Goal: Task Accomplishment & Management: Use online tool/utility

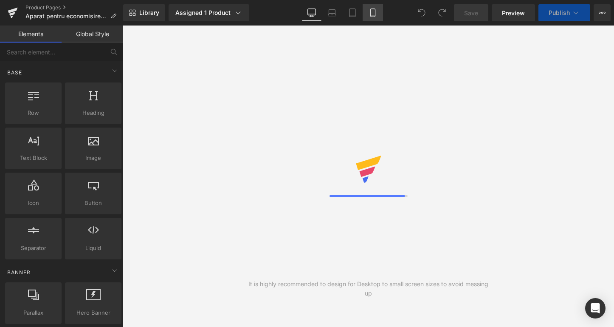
click at [367, 19] on link "Mobile" at bounding box center [373, 12] width 20 height 17
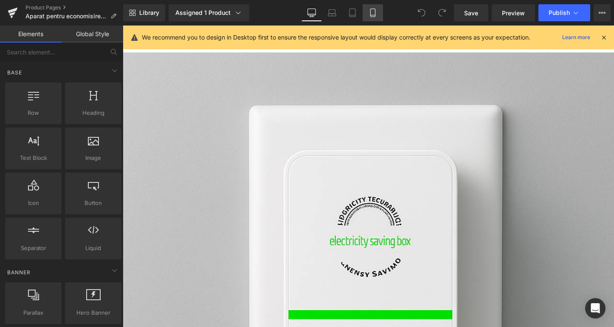
drag, startPoint x: 379, startPoint y: 11, endPoint x: 85, endPoint y: 22, distance: 293.8
click at [379, 11] on link "Mobile" at bounding box center [373, 12] width 20 height 17
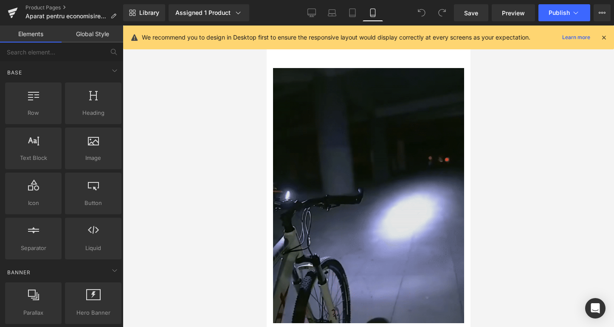
scroll to position [766, 0]
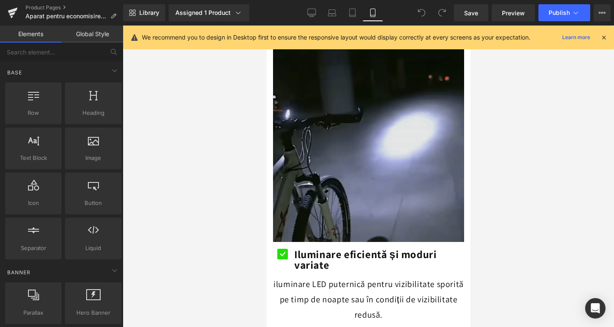
click at [339, 155] on img at bounding box center [368, 114] width 191 height 255
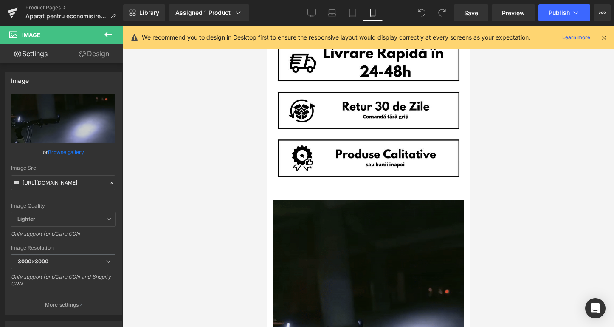
scroll to position [723, 0]
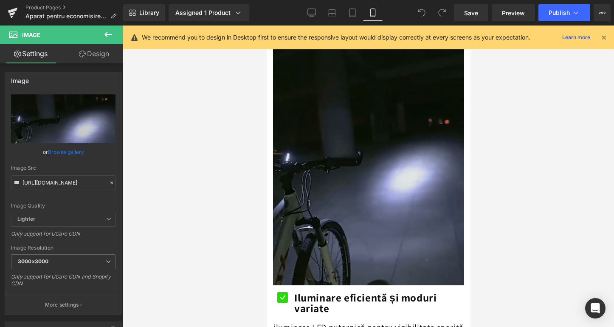
click at [397, 185] on img at bounding box center [368, 157] width 191 height 255
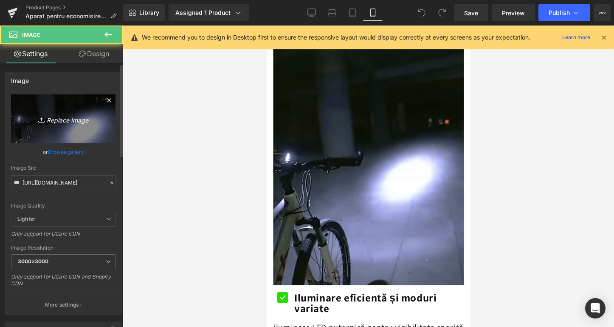
click at [79, 121] on icon "Replace Image" at bounding box center [63, 118] width 68 height 11
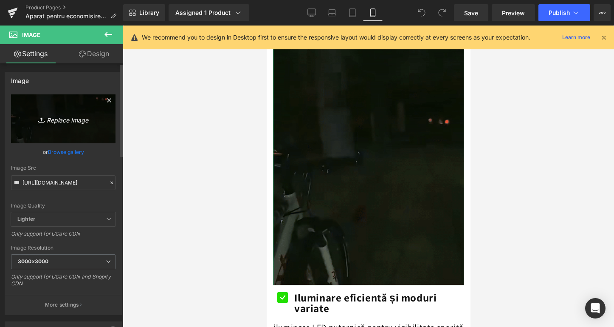
type input "C:\fakepath\ChatGPT Image [DATE], 11_16_53.png"
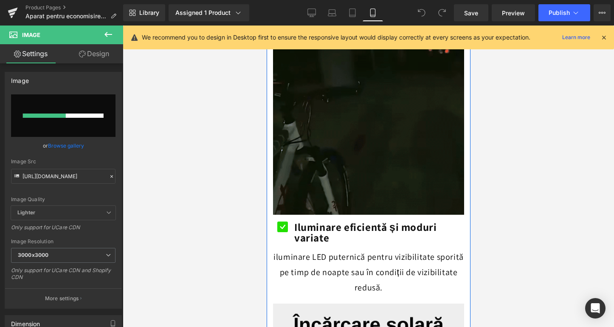
scroll to position [864, 0]
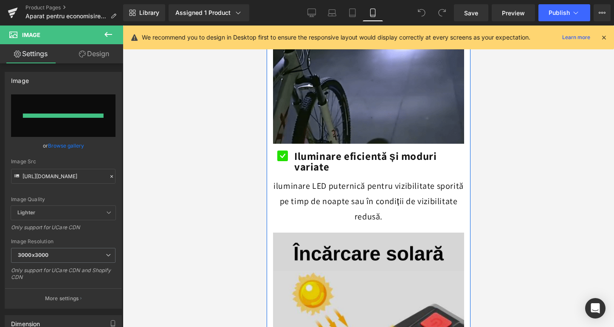
type input "[URL][DOMAIN_NAME][DATE]"
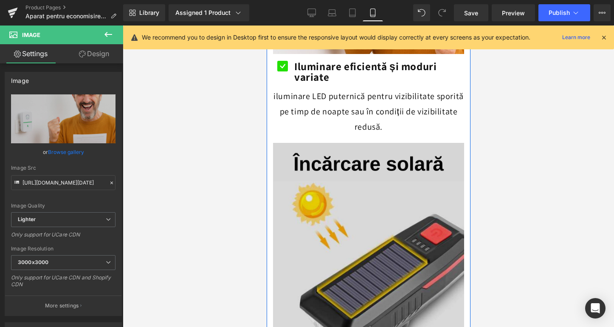
scroll to position [961, 0]
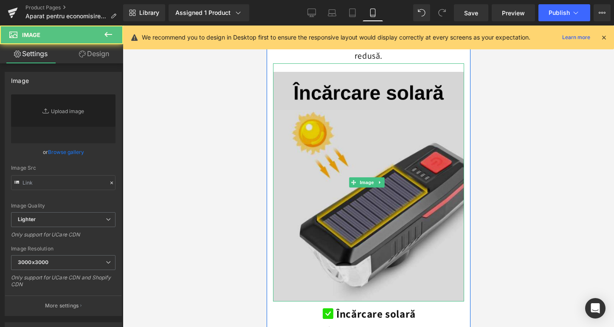
click at [349, 221] on img at bounding box center [368, 182] width 191 height 238
type input "[URL][DOMAIN_NAME]"
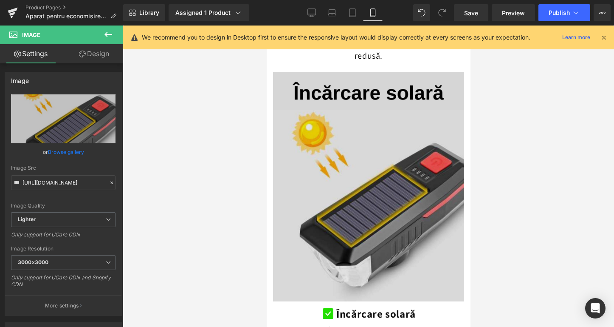
click at [420, 103] on img at bounding box center [368, 182] width 191 height 238
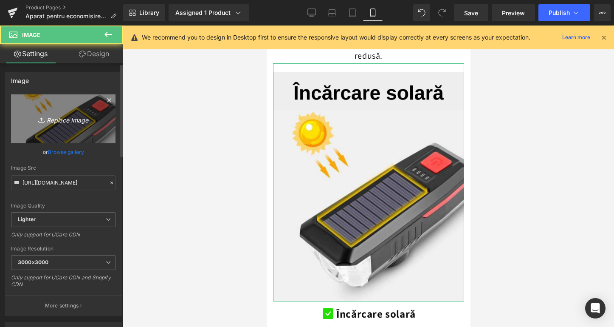
drag, startPoint x: 115, startPoint y: 125, endPoint x: 66, endPoint y: 128, distance: 49.4
click at [115, 125] on div "[URL][DOMAIN_NAME] Replace Image Upload image or Browse gallery Image Src [URL]…" at bounding box center [63, 204] width 116 height 221
click at [66, 128] on link "Replace Image" at bounding box center [63, 118] width 105 height 49
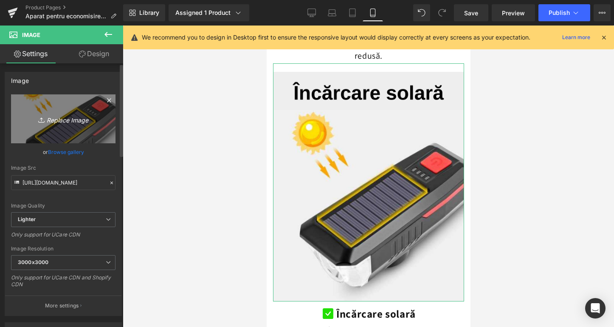
type input "C:\fakepath\ChatGPT Image [DATE], 11_21_54.png"
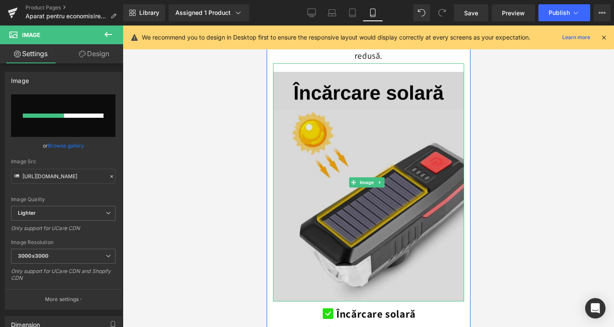
scroll to position [1140, 0]
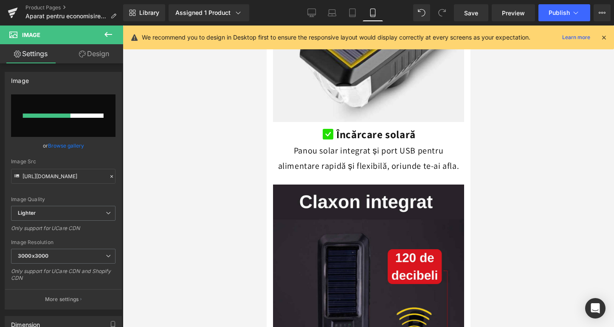
type input "[URL][DOMAIN_NAME][DATE]"
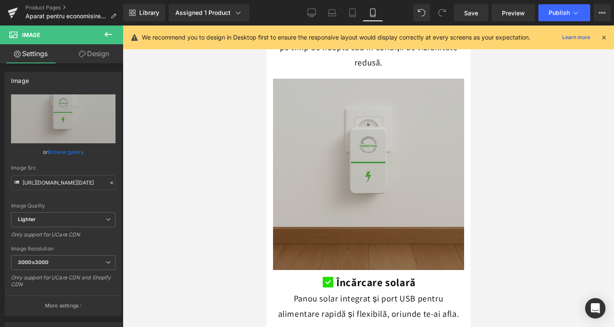
scroll to position [1247, 0]
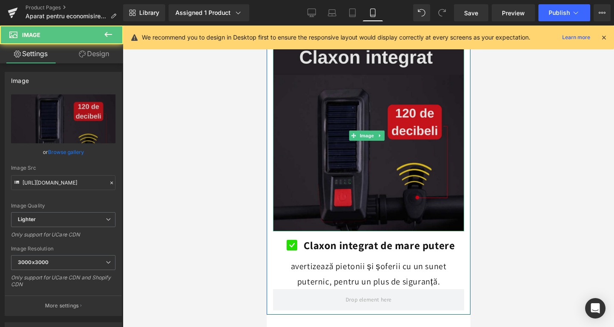
click at [352, 165] on img at bounding box center [368, 135] width 191 height 191
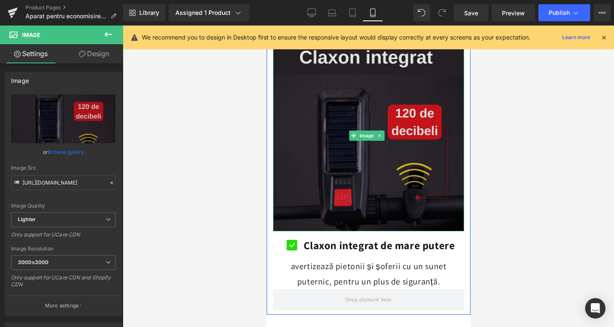
click at [359, 145] on img at bounding box center [368, 135] width 191 height 191
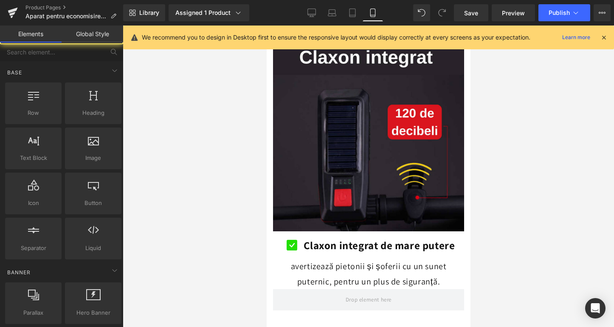
click at [243, 167] on div at bounding box center [369, 175] width 492 height 301
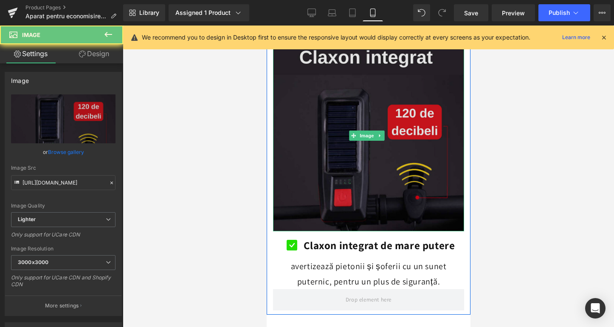
click at [331, 134] on img at bounding box center [368, 135] width 191 height 191
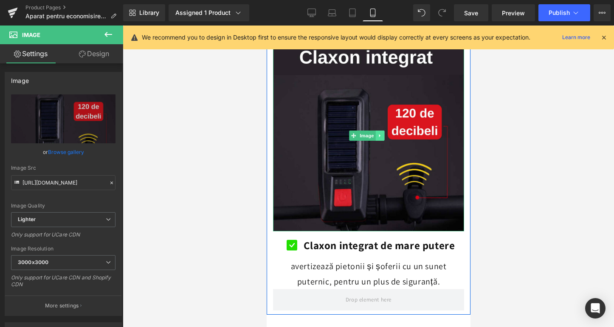
click at [379, 133] on icon at bounding box center [380, 135] width 5 height 5
click at [385, 133] on icon at bounding box center [384, 135] width 5 height 5
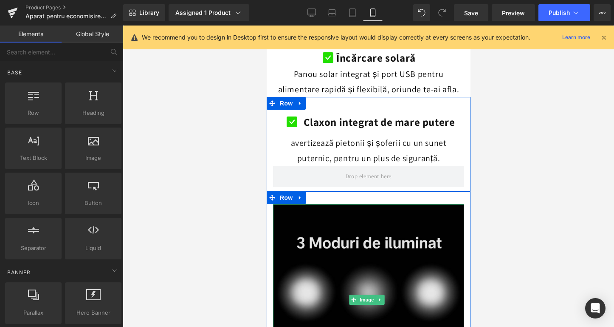
scroll to position [1112, 0]
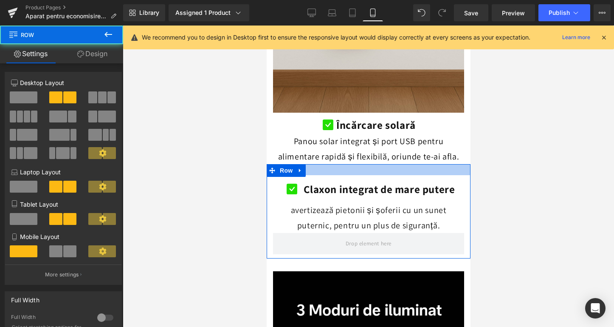
click at [326, 164] on div at bounding box center [368, 169] width 204 height 11
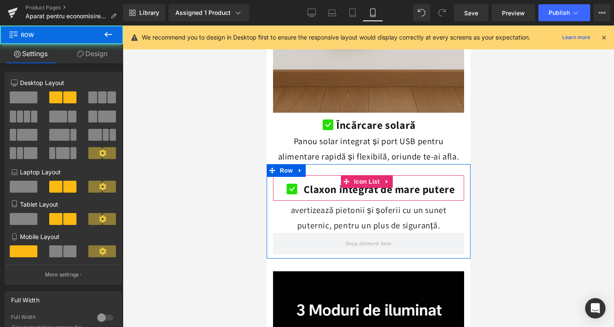
click at [323, 175] on div "Icon Claxon integrat de mare putere Text Block Icon List" at bounding box center [368, 187] width 191 height 25
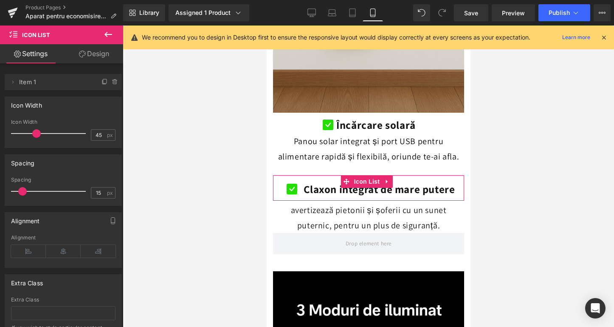
click at [86, 50] on link "Design" at bounding box center [94, 53] width 62 height 19
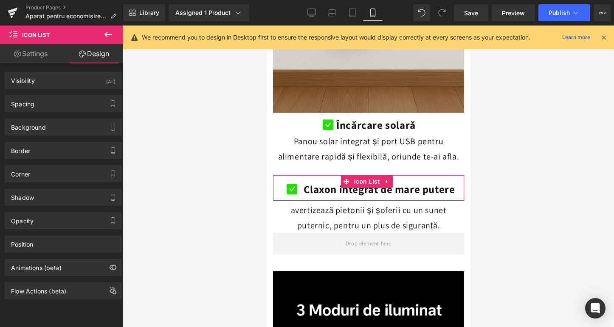
click at [34, 49] on link "Settings" at bounding box center [31, 53] width 62 height 19
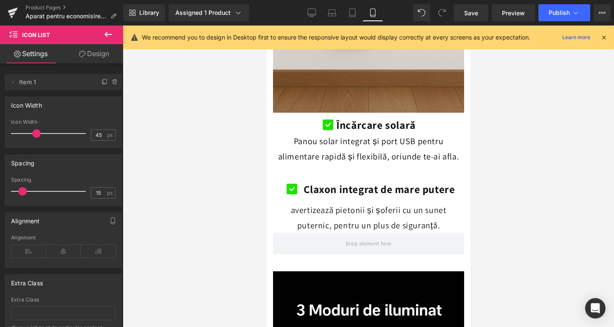
click at [105, 32] on icon at bounding box center [108, 34] width 10 height 10
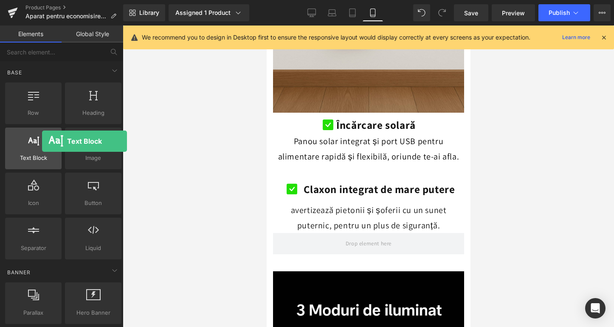
click at [42, 141] on div at bounding box center [33, 143] width 51 height 19
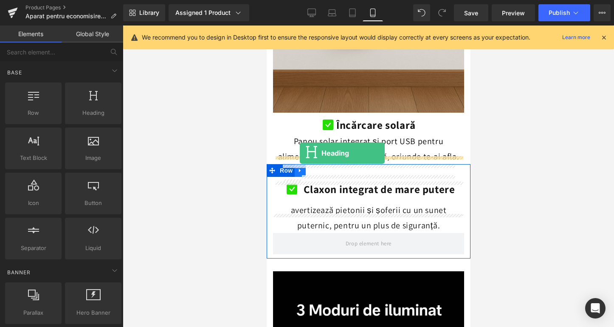
drag, startPoint x: 350, startPoint y: 133, endPoint x: 300, endPoint y: 153, distance: 54.5
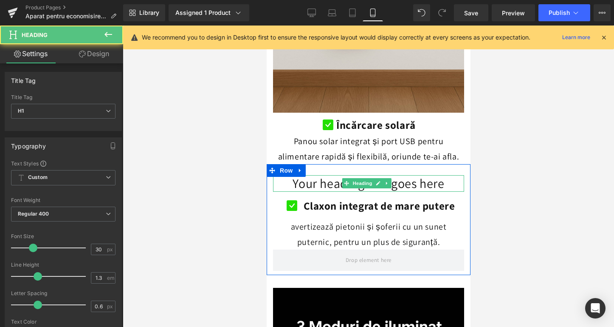
click at [319, 175] on h1 "Your heading text goes here" at bounding box center [368, 183] width 191 height 17
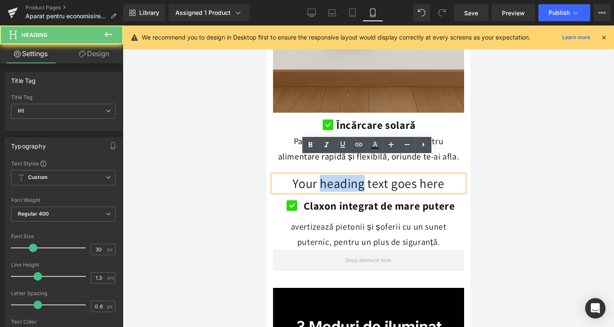
click at [319, 175] on h1 "Your heading text goes here" at bounding box center [368, 183] width 191 height 17
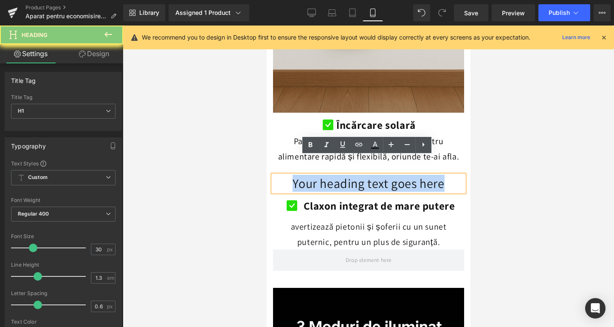
click at [319, 175] on h1 "Your heading text goes here" at bounding box center [368, 183] width 191 height 17
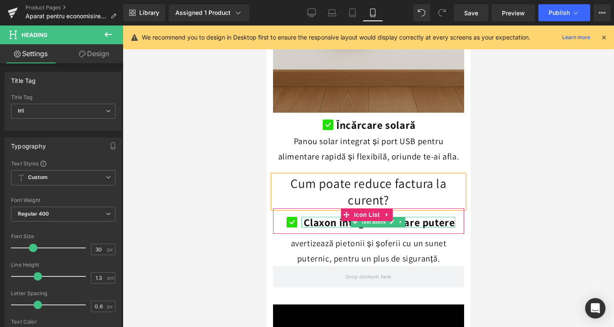
click at [315, 215] on b "Claxon integrat de mare putere" at bounding box center [379, 222] width 152 height 14
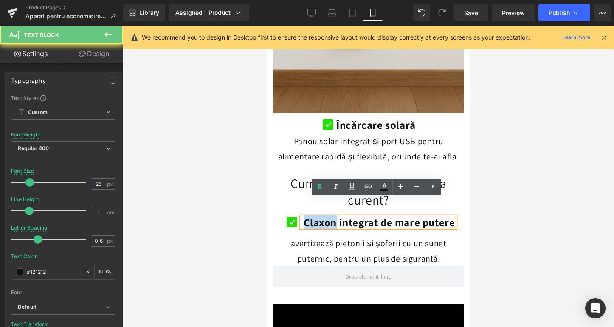
click at [315, 215] on b "Claxon integrat de mare putere" at bounding box center [379, 222] width 152 height 14
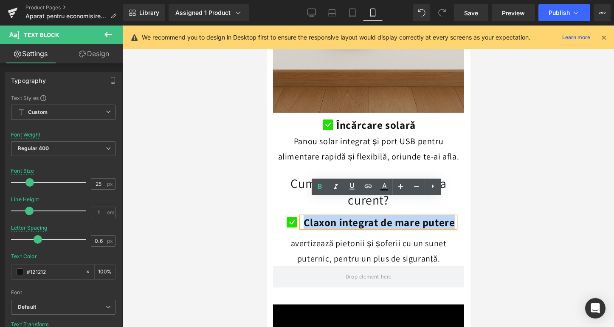
click at [321, 235] on p "avertizează pietonii și șoferii cu un sunet puternic, pentru un plus de siguran…" at bounding box center [368, 250] width 191 height 31
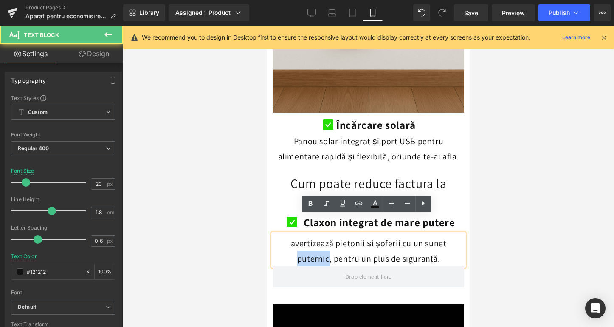
click at [321, 235] on p "avertizează pietonii și șoferii cu un sunet puternic, pentru un plus de siguran…" at bounding box center [368, 250] width 191 height 31
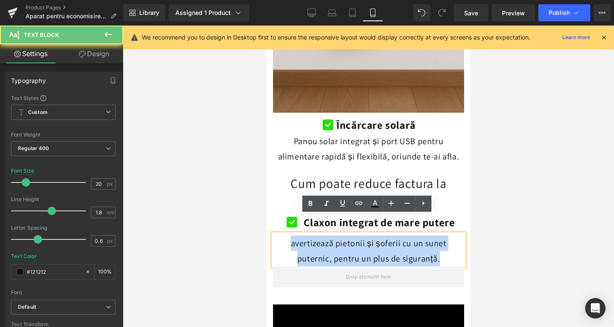
click at [321, 235] on p "avertizează pietonii și șoferii cu un sunet puternic, pentru un plus de siguran…" at bounding box center [368, 250] width 191 height 31
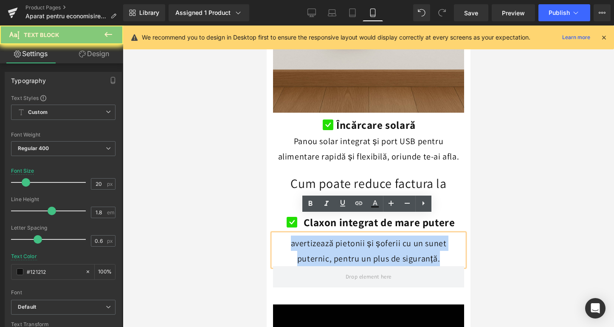
click at [321, 235] on p "avertizează pietonii și șoferii cu un sunet puternic, pentru un plus de siguran…" at bounding box center [368, 250] width 191 height 31
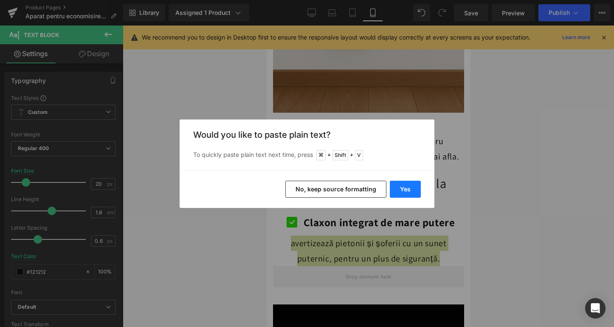
click at [403, 185] on button "Yes" at bounding box center [405, 189] width 31 height 17
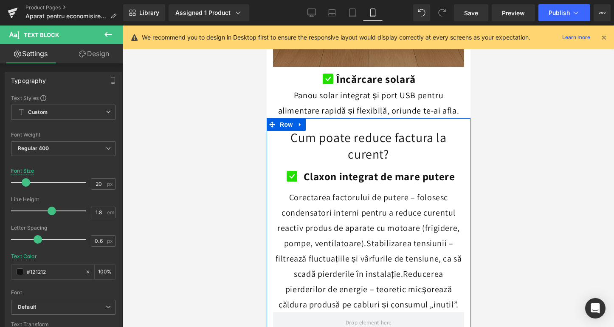
scroll to position [1205, 0]
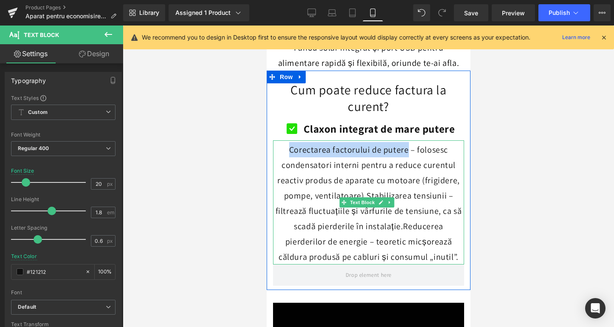
drag, startPoint x: 288, startPoint y: 132, endPoint x: 404, endPoint y: 131, distance: 115.6
click at [404, 142] on p "Corectarea factorului de putere – folosesc condensatori interni pentru a reduce…" at bounding box center [368, 203] width 191 height 122
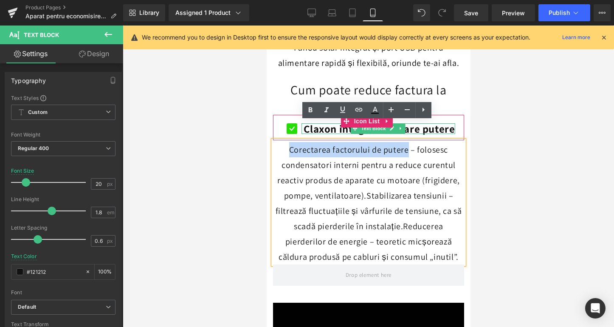
click at [442, 122] on b "Claxon integrat de mare putere" at bounding box center [379, 129] width 152 height 14
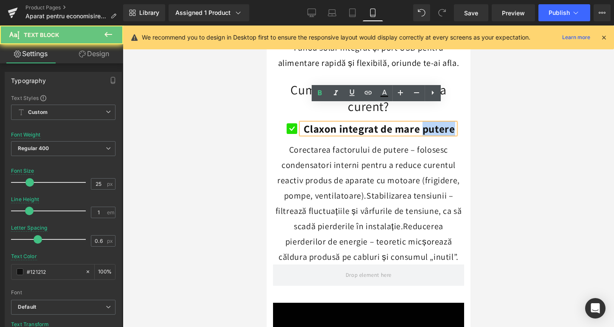
click at [442, 122] on b "Claxon integrat de mare putere" at bounding box center [379, 129] width 152 height 14
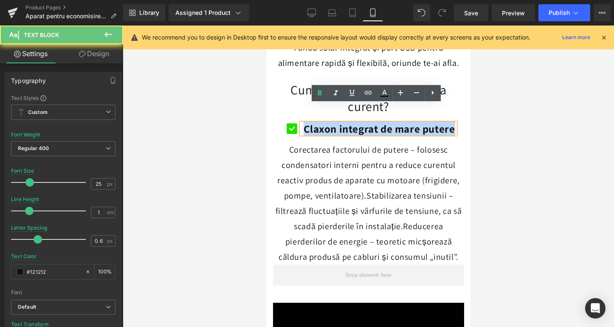
click at [442, 122] on b "Claxon integrat de mare putere" at bounding box center [379, 129] width 152 height 14
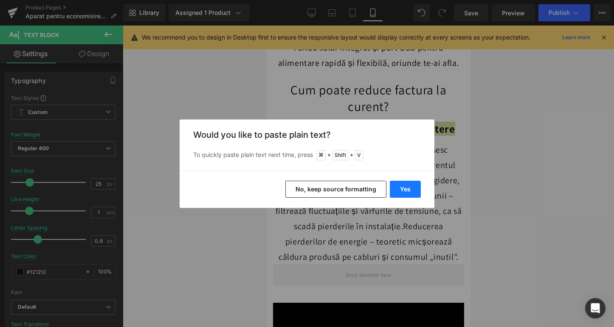
click at [400, 182] on button "Yes" at bounding box center [405, 189] width 31 height 17
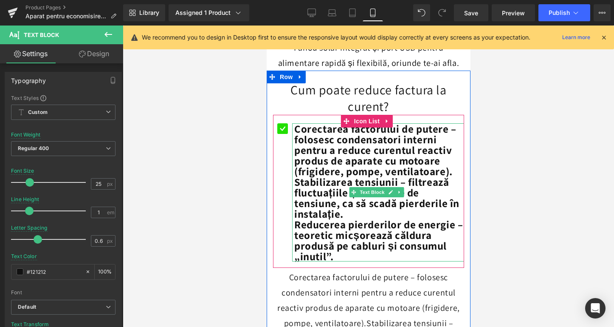
click at [329, 145] on b "Corectarea factorului de putere – folosesc condensatori interni pentru a reduce…" at bounding box center [375, 150] width 162 height 57
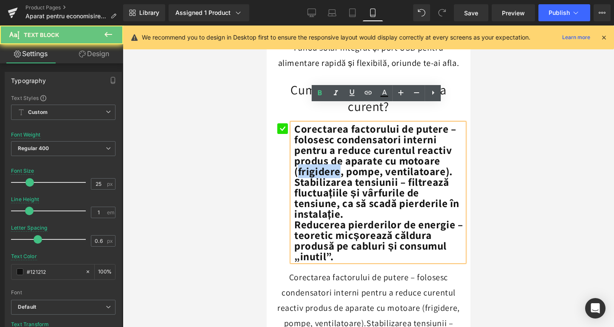
click at [329, 145] on b "Corectarea factorului de putere – folosesc condensatori interni pentru a reduce…" at bounding box center [375, 150] width 162 height 57
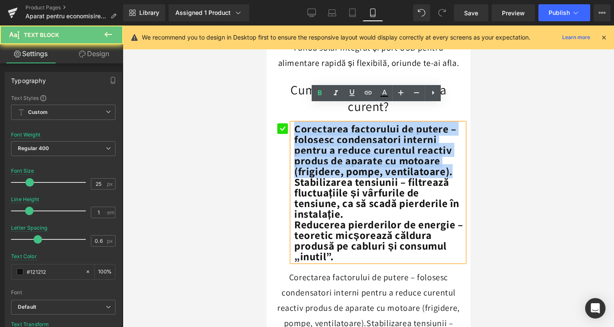
click at [329, 145] on b "Corectarea factorului de putere – folosesc condensatori interni pentru a reduce…" at bounding box center [375, 150] width 162 height 57
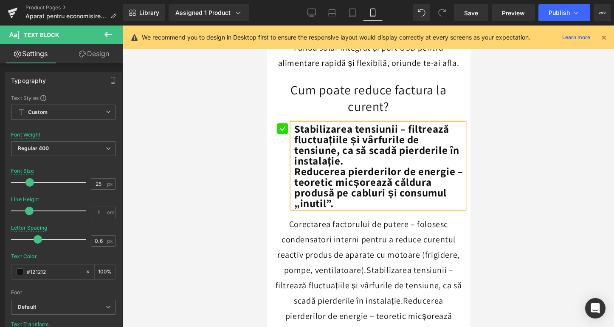
click at [359, 164] on b "Reducerea pierderilor de energie – teoretic micșorează căldura produsă pe cablu…" at bounding box center [378, 187] width 169 height 46
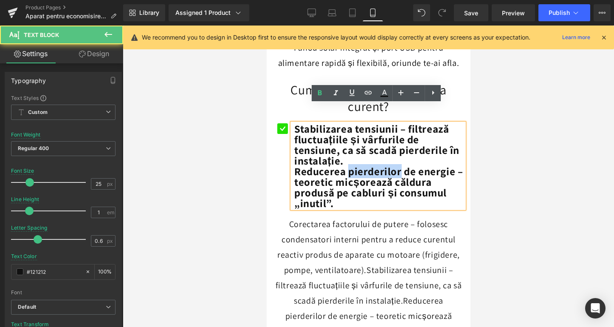
click at [359, 164] on b "Reducerea pierderilor de energie – teoretic micșorează căldura produsă pe cablu…" at bounding box center [378, 187] width 169 height 46
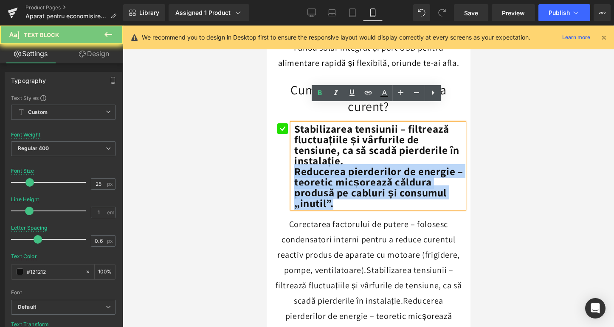
click at [359, 164] on b "Reducerea pierderilor de energie – teoretic micșorează căldura produsă pe cablu…" at bounding box center [378, 187] width 169 height 46
click at [341, 184] on div "Reducerea pierderilor de energie – teoretic micșorează căldura produsă pe cablu…" at bounding box center [379, 187] width 170 height 42
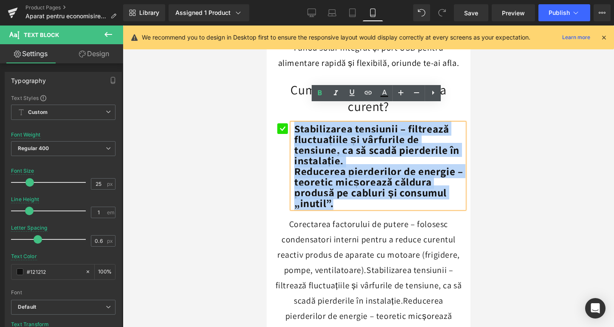
drag, startPoint x: 340, startPoint y: 186, endPoint x: 293, endPoint y: 106, distance: 92.9
click at [293, 123] on div "Stabilizarea tensiunii – filtrează fluctuațiile și vârfurile de tensiune, ca să…" at bounding box center [378, 165] width 172 height 85
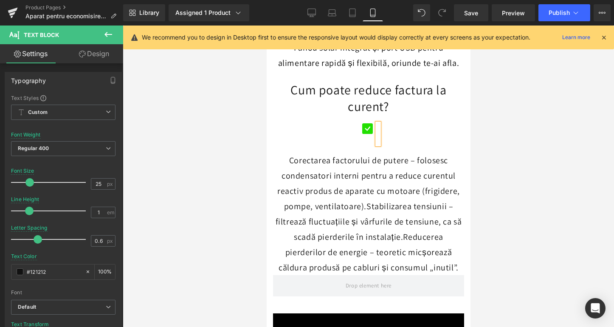
click at [377, 123] on div at bounding box center [378, 133] width 2 height 21
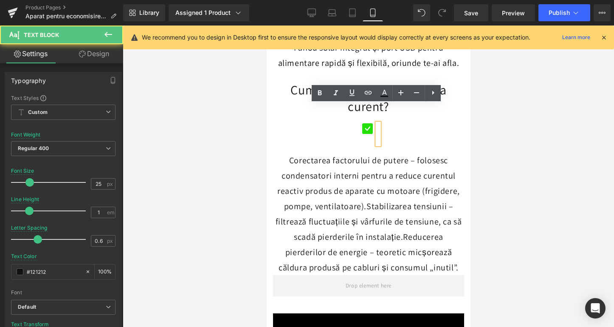
click at [377, 123] on div at bounding box center [378, 133] width 2 height 21
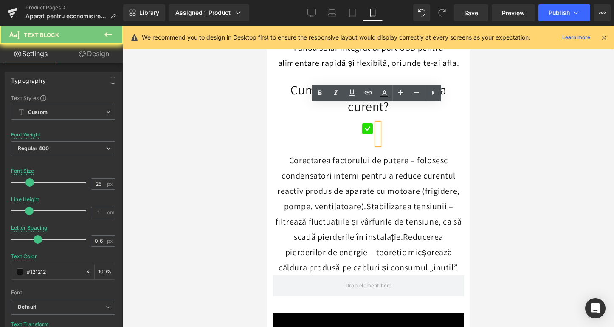
click at [377, 123] on div at bounding box center [378, 133] width 2 height 21
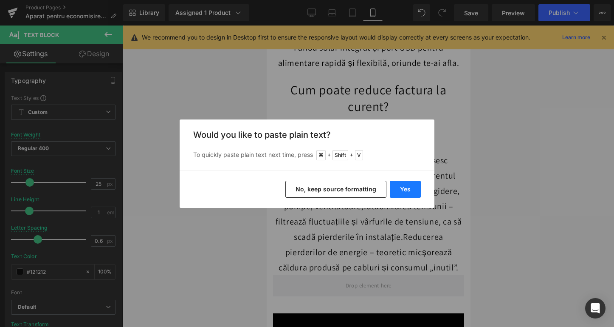
click at [406, 185] on button "Yes" at bounding box center [405, 189] width 31 height 17
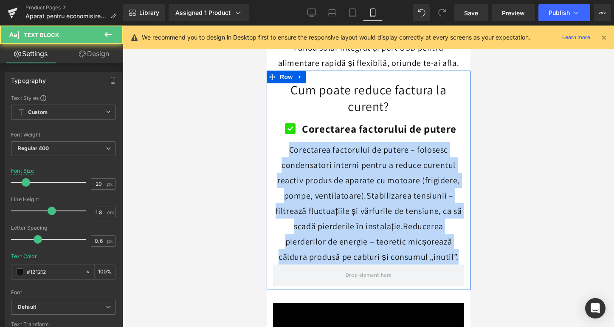
drag, startPoint x: 456, startPoint y: 243, endPoint x: 272, endPoint y: 128, distance: 217.5
click at [272, 128] on div "Cum poate reduce factura la curent? Heading Icon Corectarea factorului de puter…" at bounding box center [368, 173] width 204 height 183
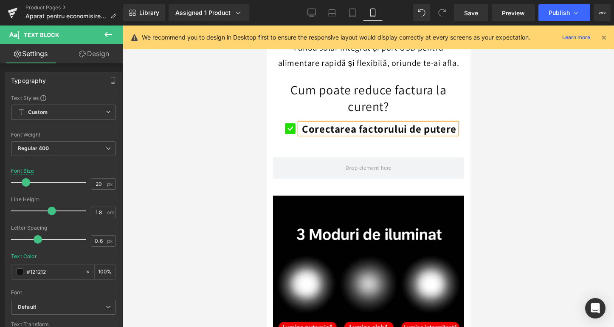
click at [523, 143] on div at bounding box center [369, 175] width 492 height 301
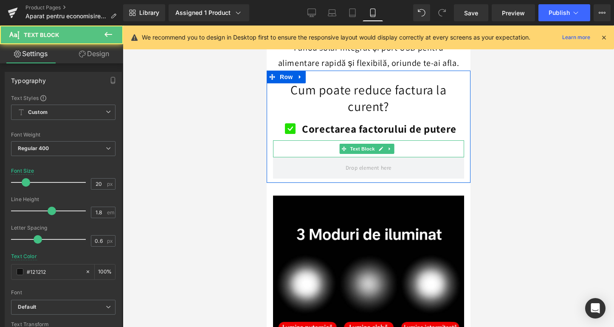
click at [401, 142] on p at bounding box center [368, 149] width 191 height 15
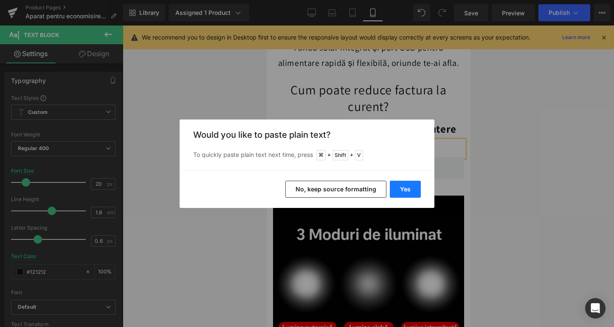
click at [402, 194] on button "Yes" at bounding box center [405, 189] width 31 height 17
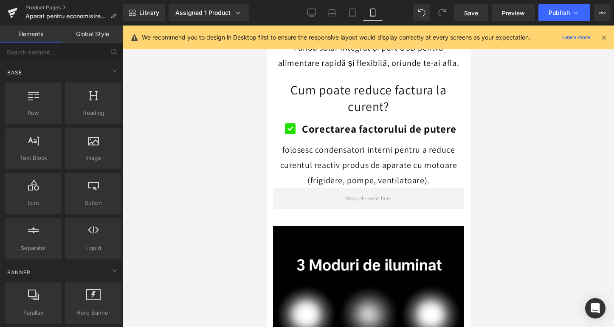
click at [512, 140] on div at bounding box center [369, 175] width 492 height 301
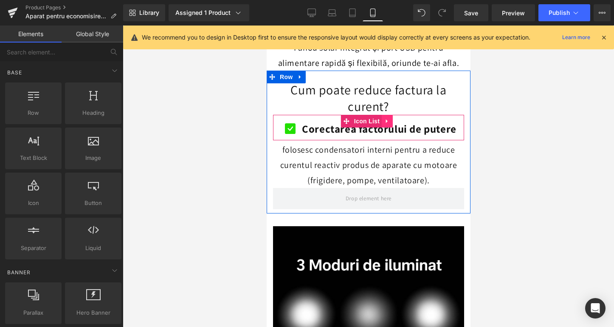
click at [383, 115] on link at bounding box center [387, 121] width 11 height 13
click at [379, 118] on icon at bounding box center [382, 121] width 6 height 6
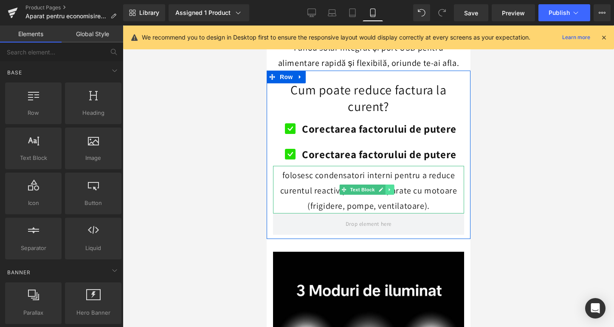
click at [389, 188] on icon at bounding box center [388, 189] width 1 height 3
click at [382, 184] on link at bounding box center [385, 189] width 9 height 10
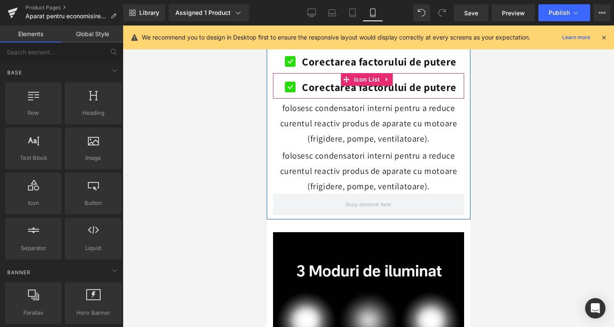
scroll to position [1207, 0]
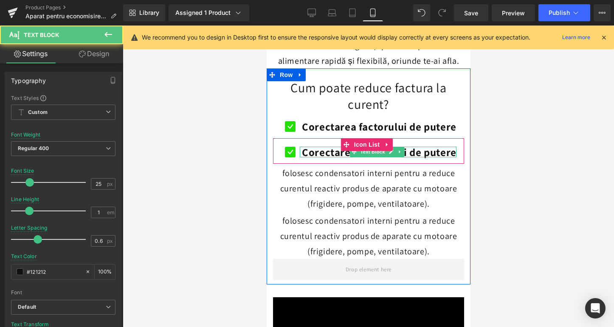
click at [413, 145] on b "Corectarea factorului de putere" at bounding box center [379, 152] width 155 height 14
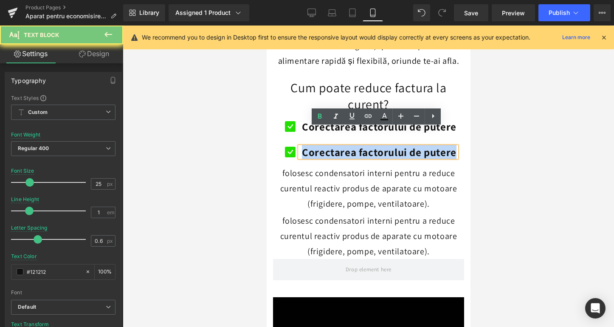
click at [413, 145] on b "Corectarea factorului de putere" at bounding box center [379, 152] width 155 height 14
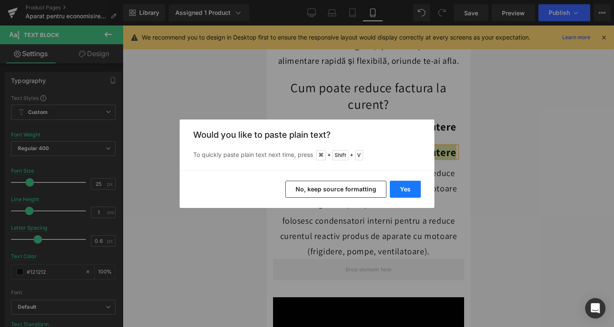
click at [402, 181] on button "Yes" at bounding box center [405, 189] width 31 height 17
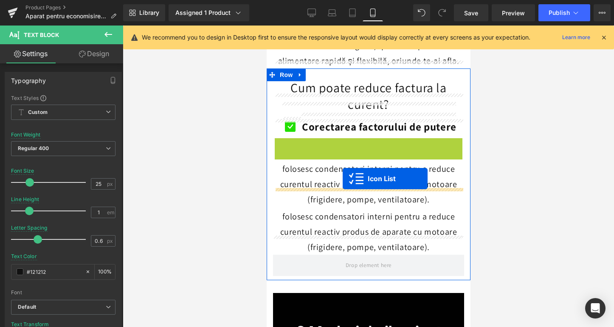
drag, startPoint x: 343, startPoint y: 127, endPoint x: 342, endPoint y: 178, distance: 51.8
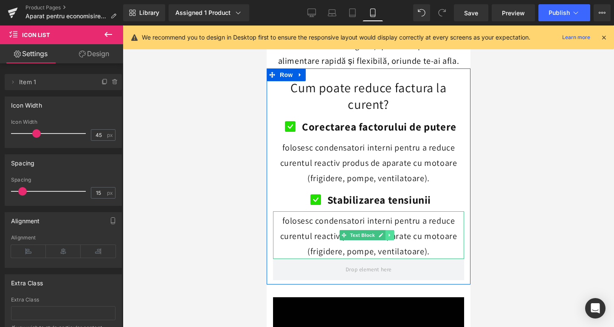
click at [389, 233] on icon at bounding box center [388, 234] width 1 height 3
click at [388, 230] on link at bounding box center [385, 235] width 9 height 10
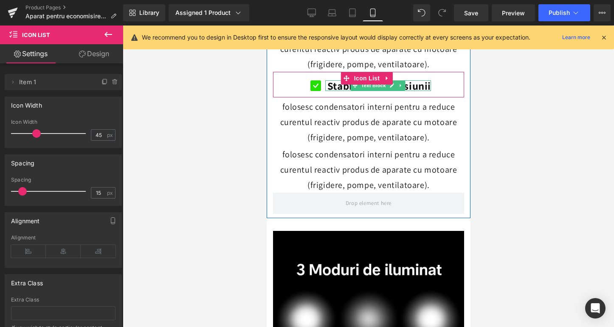
scroll to position [1313, 0]
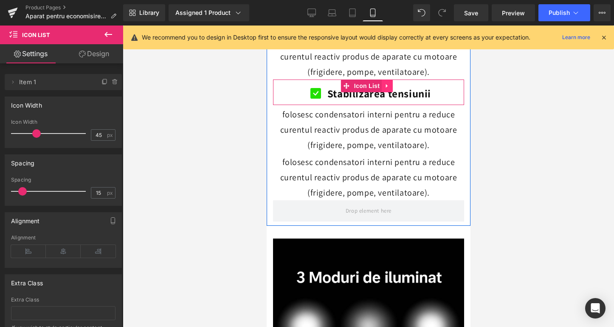
click at [388, 82] on icon at bounding box center [387, 85] width 6 height 6
click at [383, 83] on icon at bounding box center [382, 86] width 6 height 6
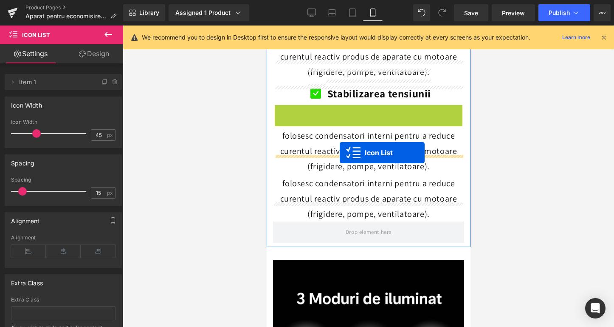
drag, startPoint x: 344, startPoint y: 94, endPoint x: 339, endPoint y: 153, distance: 58.8
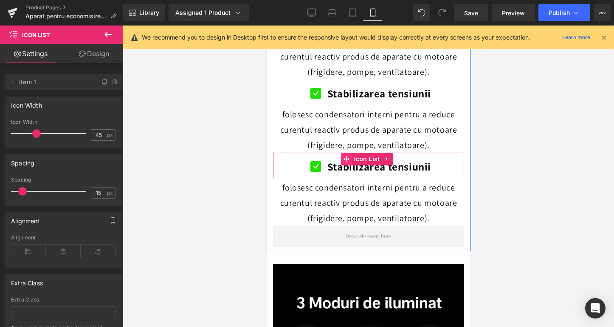
scroll to position [1262, 0]
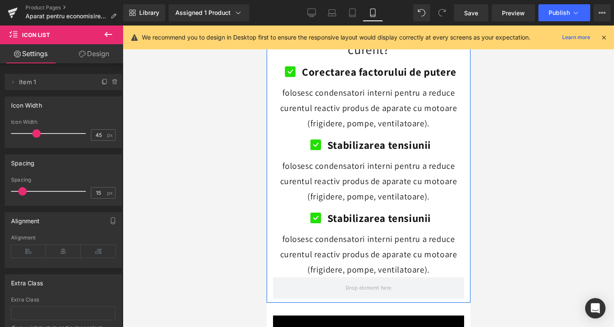
click at [301, 175] on p "folosesc condensatori interni pentru a reduce curentul reactiv produs de aparat…" at bounding box center [368, 181] width 191 height 46
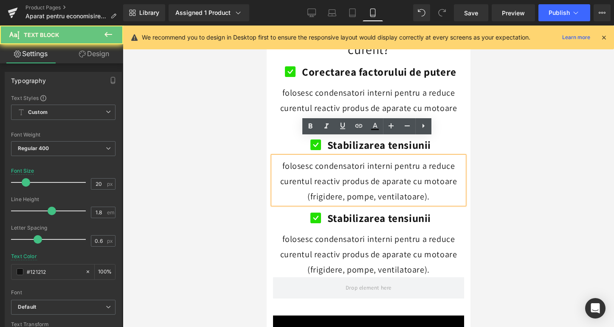
click at [302, 158] on p "folosesc condensatori interni pentru a reduce curentul reactiv produs de aparat…" at bounding box center [368, 181] width 191 height 46
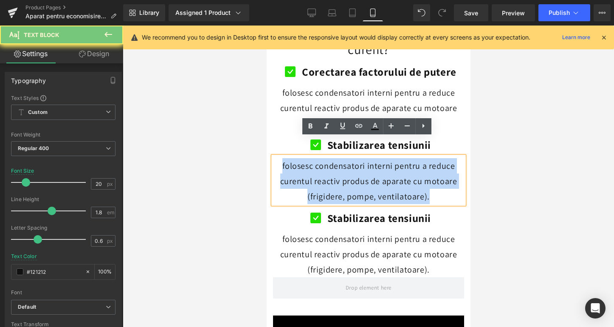
click at [302, 158] on p "folosesc condensatori interni pentru a reduce curentul reactiv produs de aparat…" at bounding box center [368, 181] width 191 height 46
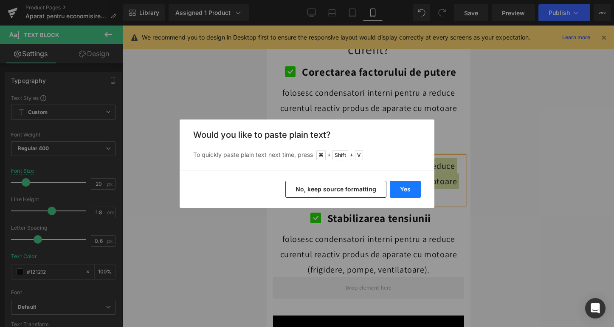
click at [399, 184] on button "Yes" at bounding box center [405, 189] width 31 height 17
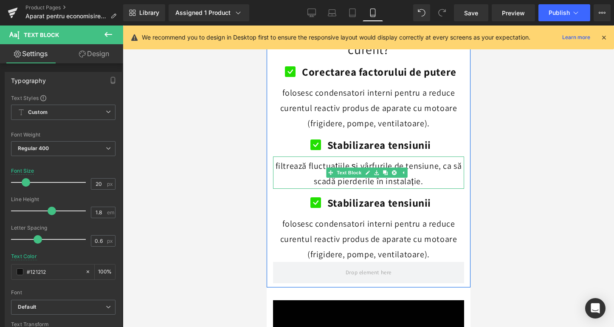
click at [275, 158] on p "filtrează fluctuațiile și vârfurile de tensiune, ca să scadă pierderile în inst…" at bounding box center [368, 173] width 191 height 31
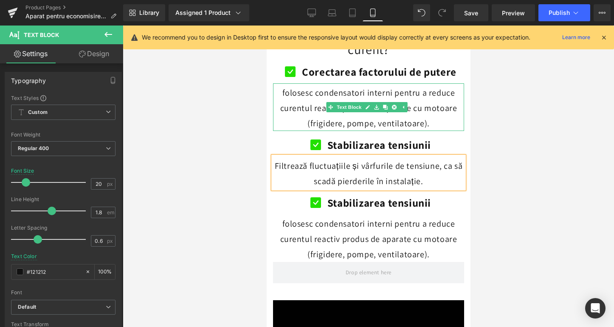
click at [285, 85] on p "folosesc condensatori interni pentru a reduce curentul reactiv produs de aparat…" at bounding box center [368, 108] width 191 height 46
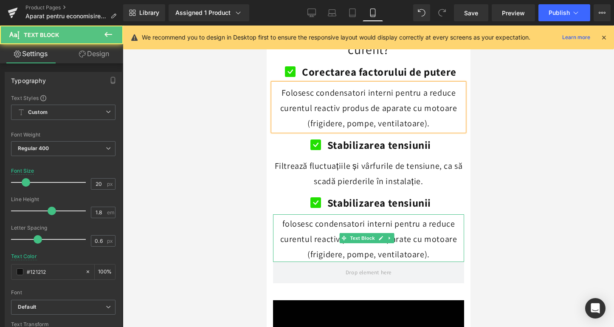
click at [309, 223] on p "folosesc condensatori interni pentru a reduce curentul reactiv produs de aparat…" at bounding box center [368, 239] width 191 height 46
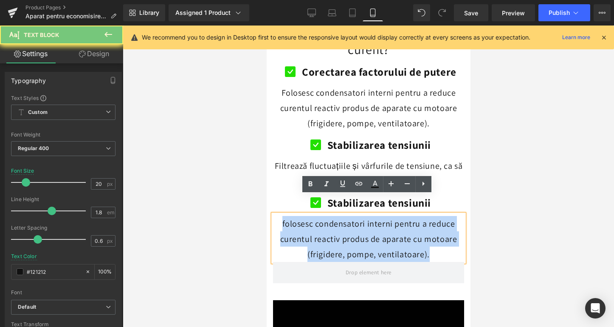
click at [309, 223] on p "folosesc condensatori interni pentru a reduce curentul reactiv produs de aparat…" at bounding box center [368, 239] width 191 height 46
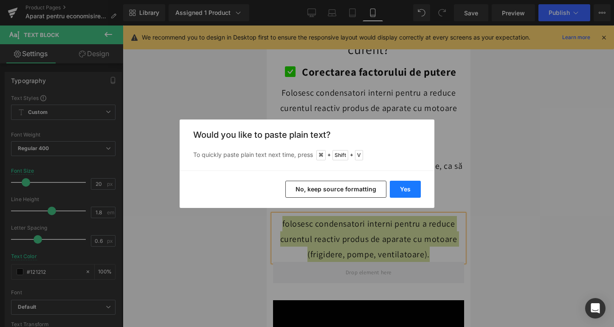
click at [412, 188] on button "Yes" at bounding box center [405, 189] width 31 height 17
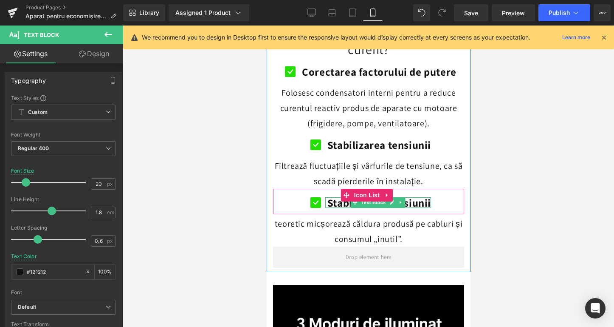
click at [334, 195] on b "Stabilizarea tensiunii" at bounding box center [379, 202] width 104 height 14
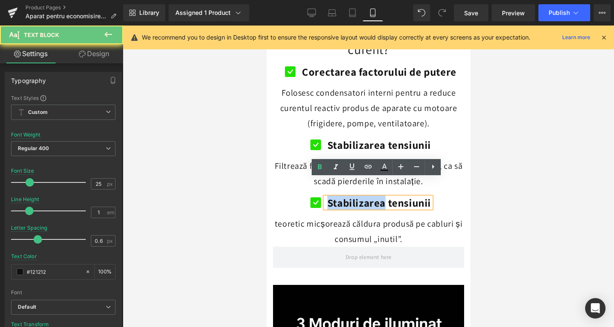
click at [334, 195] on b "Stabilizarea tensiunii" at bounding box center [379, 202] width 104 height 14
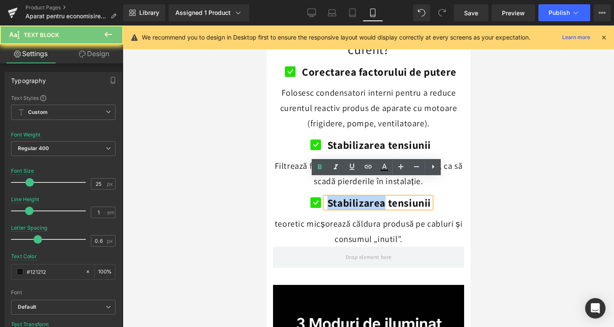
click at [334, 195] on b "Stabilizarea tensiunii" at bounding box center [379, 202] width 104 height 14
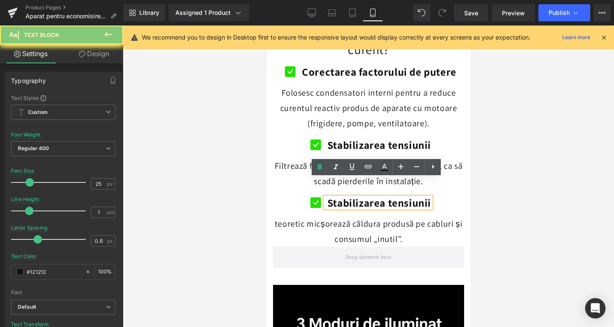
click at [334, 195] on b "Stabilizarea tensiunii" at bounding box center [379, 202] width 104 height 14
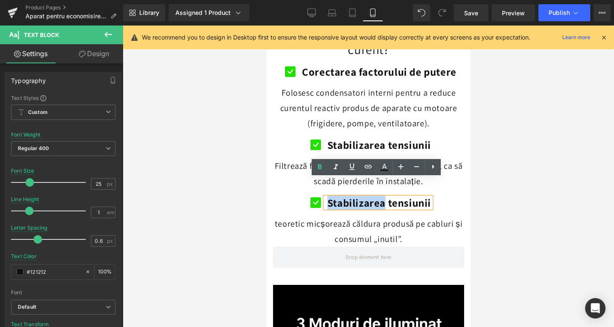
click at [334, 195] on b "Stabilizarea tensiunii" at bounding box center [379, 202] width 104 height 14
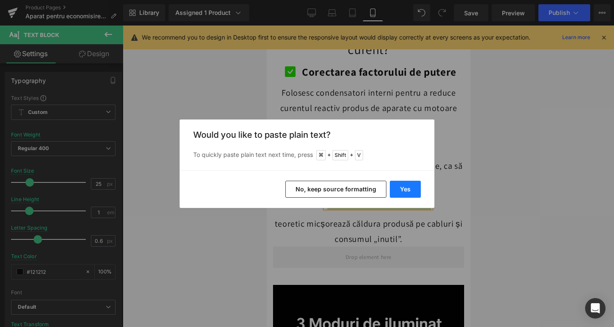
click at [407, 190] on button "Yes" at bounding box center [405, 189] width 31 height 17
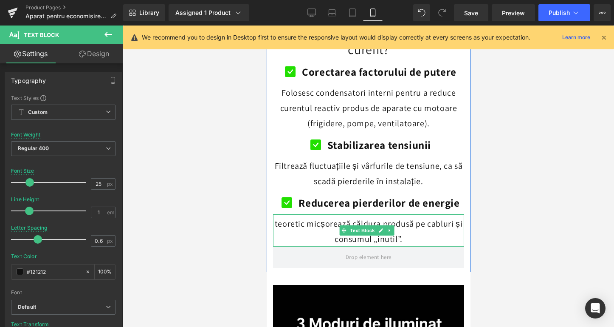
click at [277, 216] on p "teoretic micșorează căldura produsă pe cabluri și consumul „inutil”." at bounding box center [368, 231] width 191 height 31
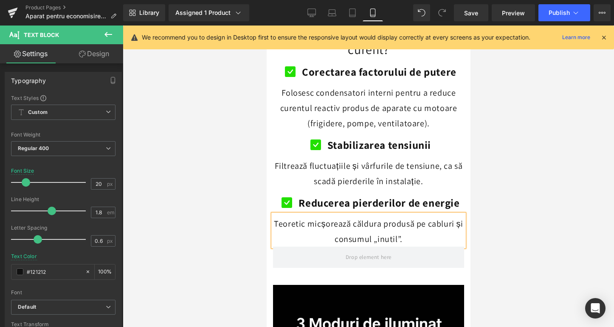
click at [233, 267] on div at bounding box center [369, 175] width 492 height 301
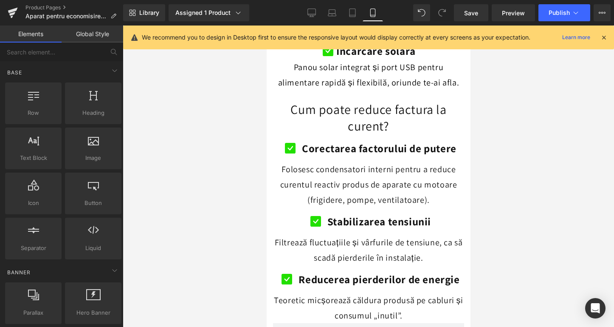
scroll to position [1016, 0]
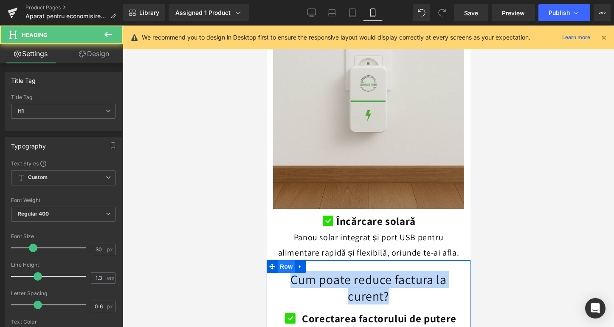
drag, startPoint x: 403, startPoint y: 275, endPoint x: 277, endPoint y: 249, distance: 128.4
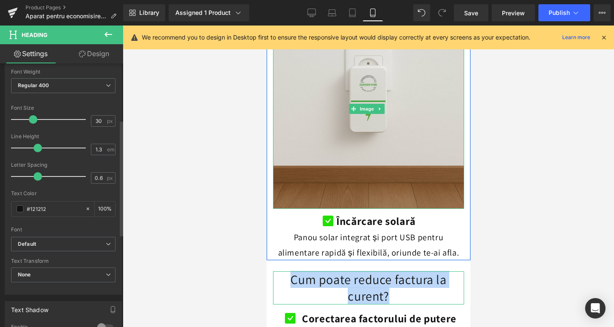
scroll to position [119, 0]
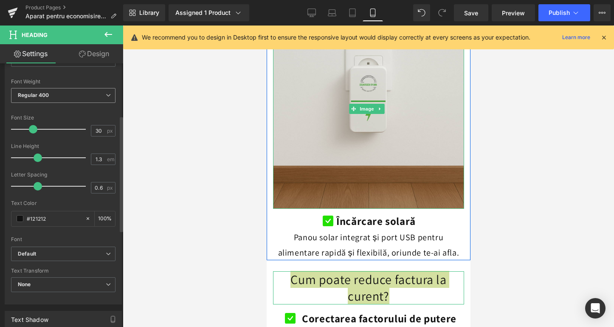
click at [59, 91] on span "Regular 400" at bounding box center [63, 95] width 105 height 15
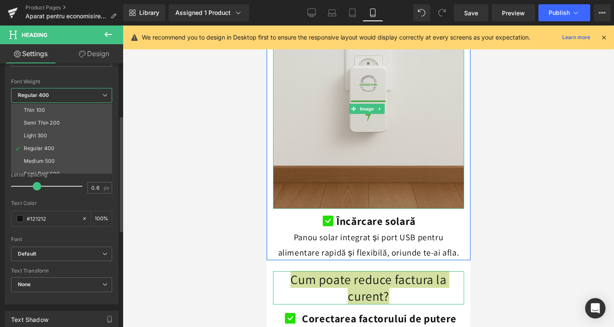
scroll to position [56, 0]
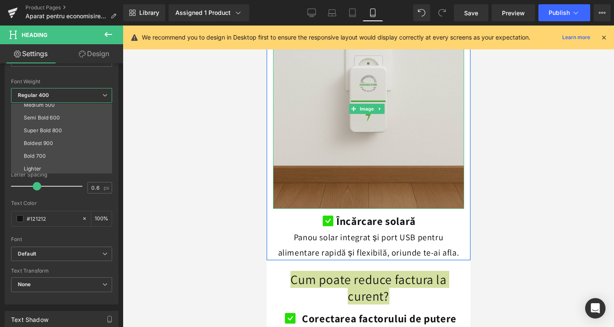
click at [148, 217] on div at bounding box center [369, 175] width 492 height 301
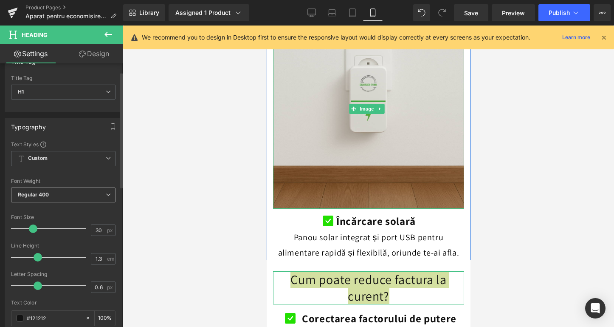
scroll to position [0, 0]
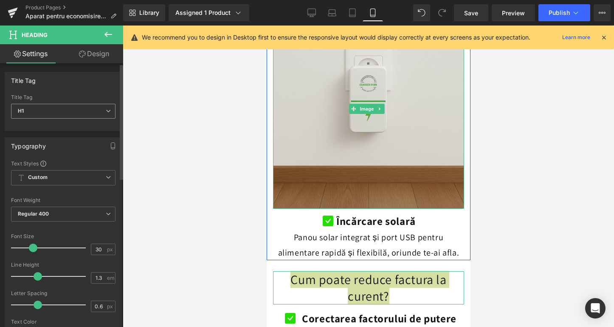
click at [65, 110] on span "H1" at bounding box center [63, 111] width 105 height 15
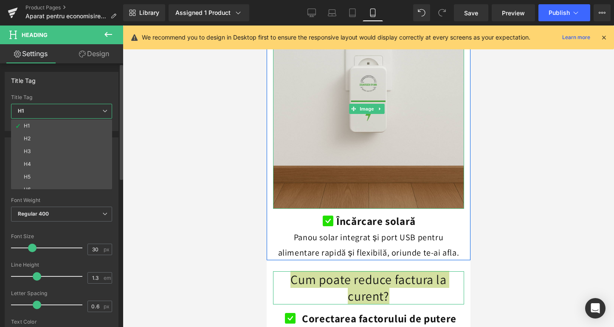
click at [64, 111] on span "H1" at bounding box center [61, 111] width 101 height 15
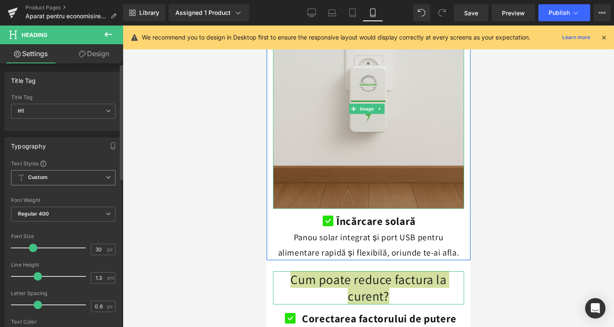
click at [55, 180] on span "Custom Setup Global Style" at bounding box center [63, 177] width 105 height 15
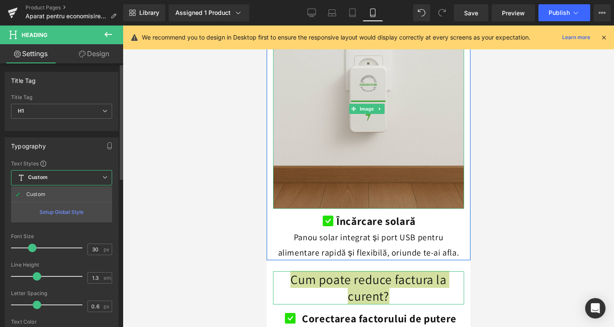
click at [55, 181] on span "Custom Setup Global Style" at bounding box center [61, 177] width 101 height 15
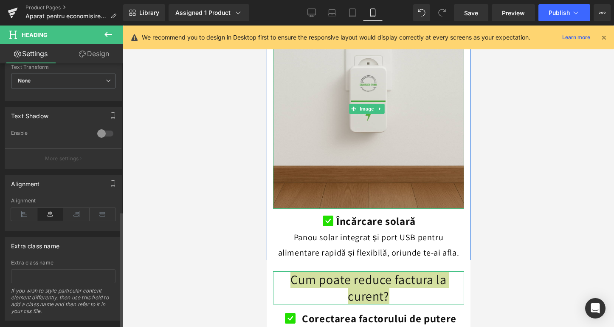
scroll to position [293, 0]
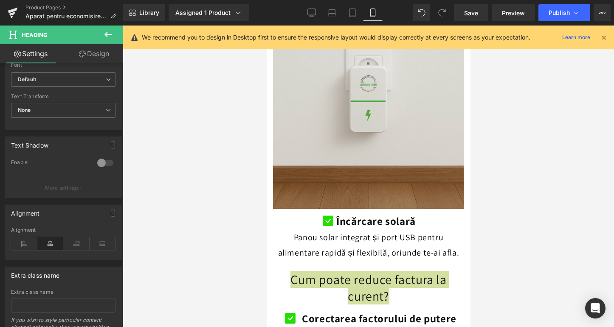
click at [182, 244] on div at bounding box center [369, 175] width 492 height 301
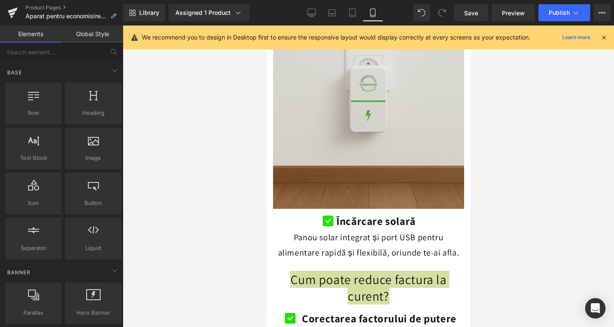
click at [235, 204] on div at bounding box center [369, 175] width 492 height 301
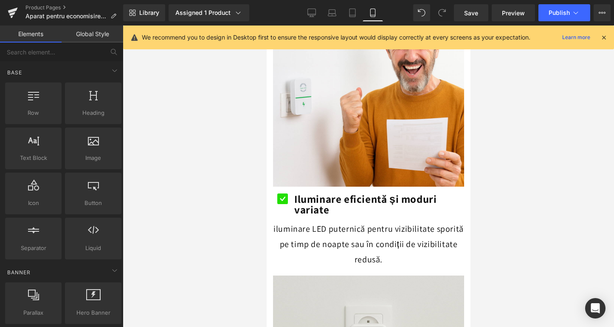
scroll to position [759, 0]
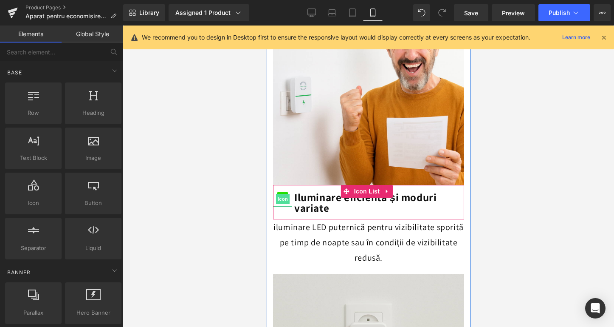
click at [285, 194] on link "Icon" at bounding box center [283, 199] width 14 height 10
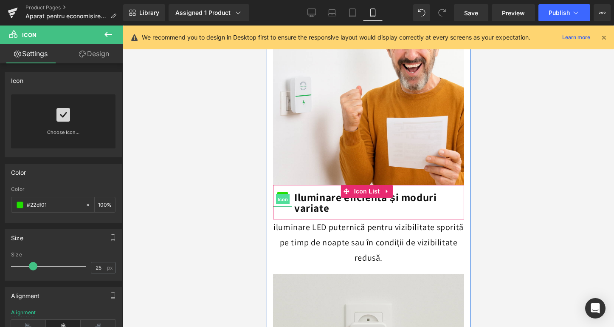
click at [287, 194] on span "Icon" at bounding box center [283, 199] width 14 height 10
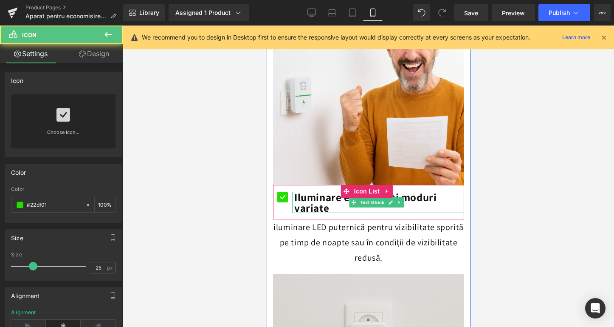
click at [334, 192] on p "Iluminare eficientă și moduri variate" at bounding box center [379, 202] width 170 height 21
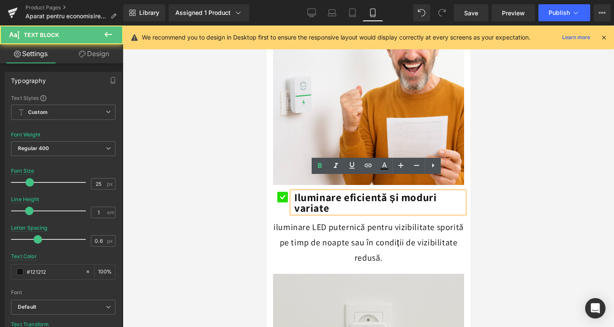
click at [334, 192] on p "Iluminare eficientă și moduri variate" at bounding box center [379, 202] width 170 height 21
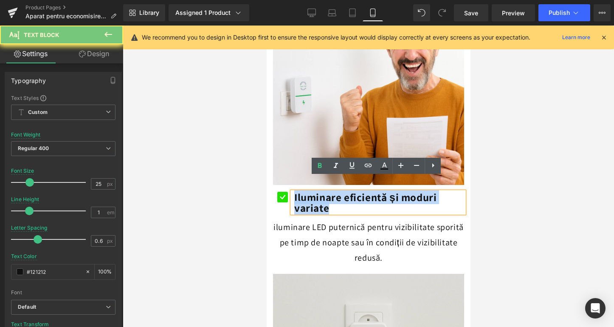
click at [334, 192] on p "Iluminare eficientă și moduri variate" at bounding box center [379, 202] width 170 height 21
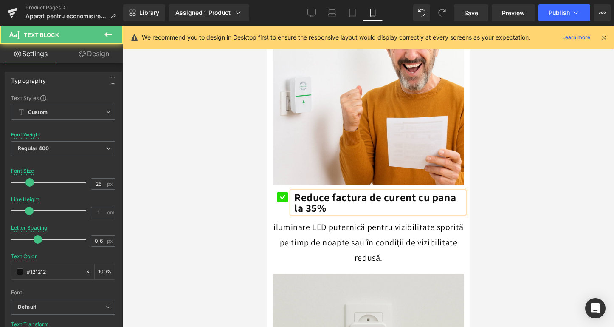
drag, startPoint x: 297, startPoint y: 181, endPoint x: 379, endPoint y: 179, distance: 82.9
click at [297, 190] on b "Reduce factura de curent cu pana la 35%" at bounding box center [375, 202] width 162 height 25
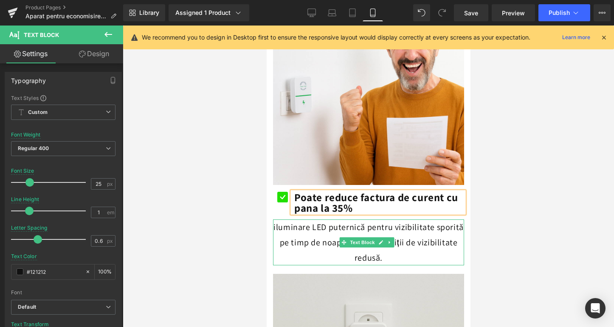
click at [283, 221] on p "iluminare LED puternică pentru vizibilitate sporită pe timp de noapte sau în co…" at bounding box center [368, 242] width 191 height 46
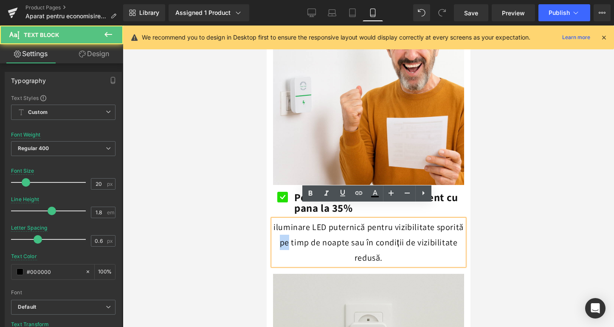
click at [283, 221] on p "iluminare LED puternică pentru vizibilitate sporită pe timp de noapte sau în co…" at bounding box center [368, 242] width 191 height 46
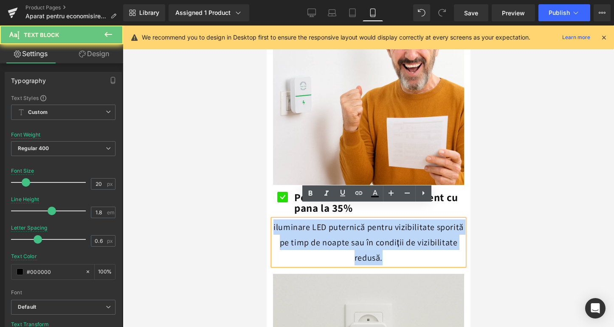
click at [283, 221] on p "iluminare LED puternică pentru vizibilitate sporită pe timp de noapte sau în co…" at bounding box center [368, 242] width 191 height 46
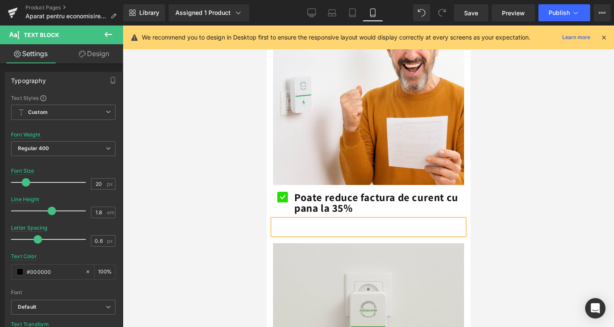
click at [257, 231] on div at bounding box center [369, 175] width 492 height 301
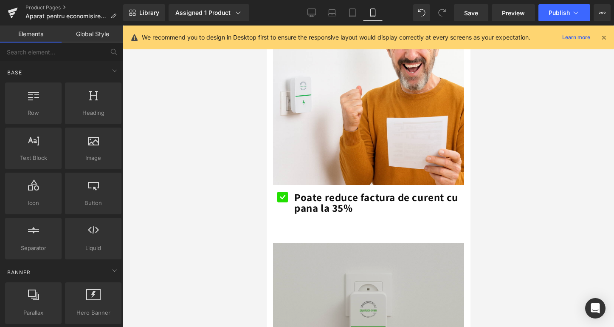
scroll to position [1053, 0]
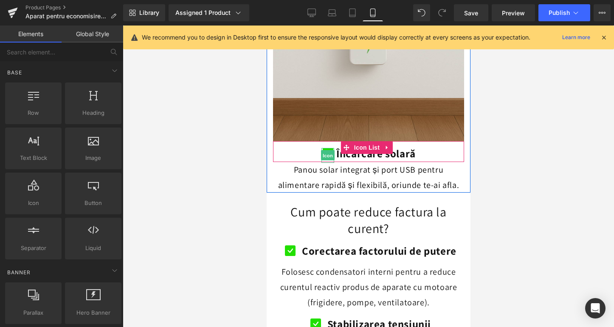
click at [328, 150] on span "Icon" at bounding box center [328, 155] width 14 height 10
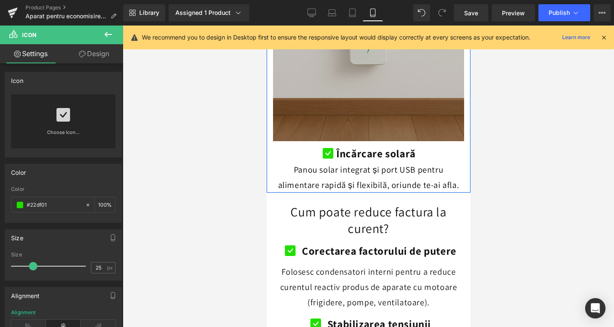
scroll to position [768, 0]
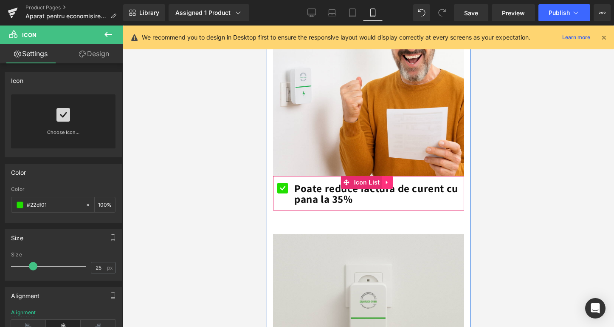
click at [386, 180] on icon at bounding box center [387, 182] width 2 height 4
click at [389, 176] on link at bounding box center [392, 182] width 11 height 13
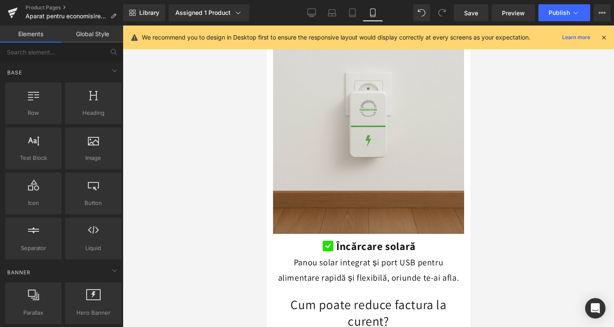
scroll to position [1026, 0]
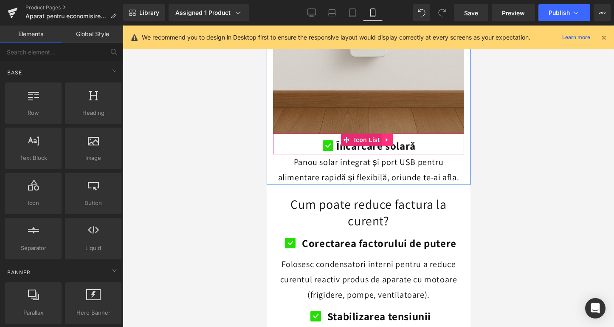
click at [387, 138] on icon at bounding box center [387, 140] width 2 height 4
click at [451, 140] on div "Icon Încărcare solară Text Block" at bounding box center [368, 147] width 191 height 14
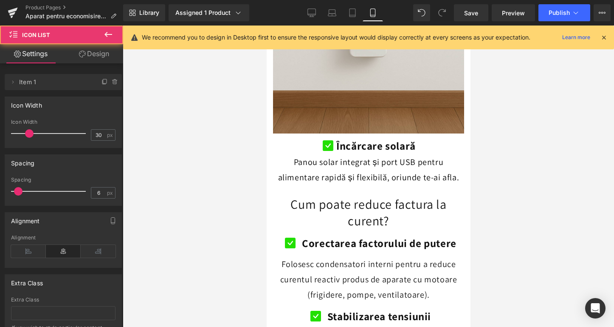
click at [513, 125] on div at bounding box center [369, 175] width 492 height 301
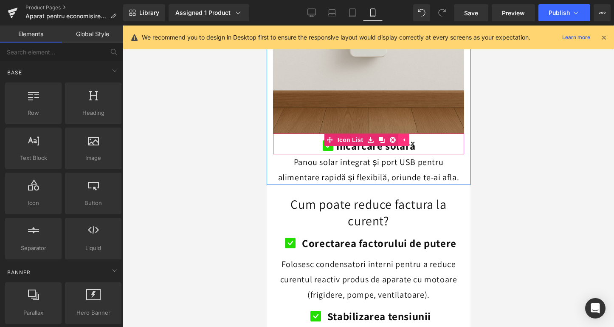
click at [402, 136] on icon at bounding box center [404, 139] width 6 height 6
click at [482, 128] on div at bounding box center [369, 175] width 492 height 301
click at [385, 136] on icon at bounding box center [387, 139] width 6 height 6
click at [389, 133] on link at bounding box center [392, 139] width 11 height 13
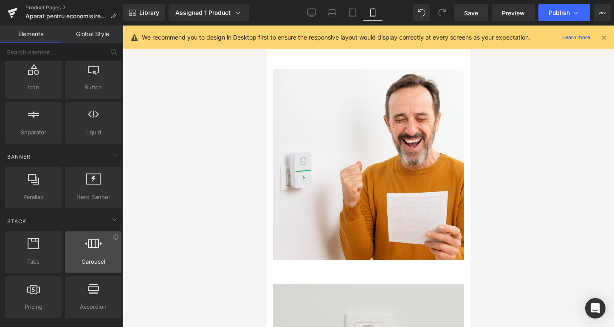
scroll to position [0, 0]
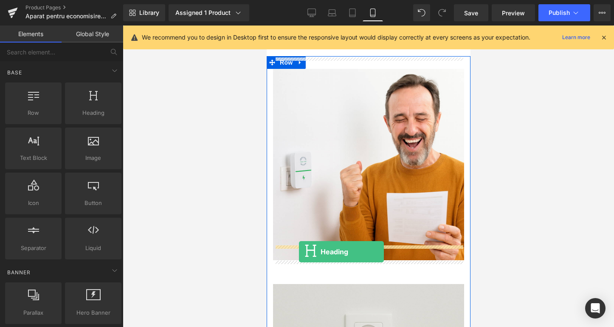
drag, startPoint x: 347, startPoint y: 142, endPoint x: 299, endPoint y: 252, distance: 119.3
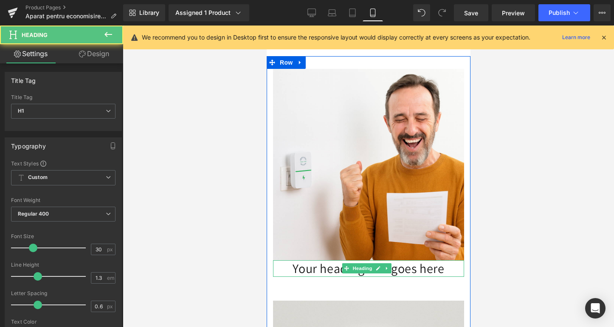
click at [318, 260] on h1 "Your heading text goes here" at bounding box center [368, 268] width 191 height 17
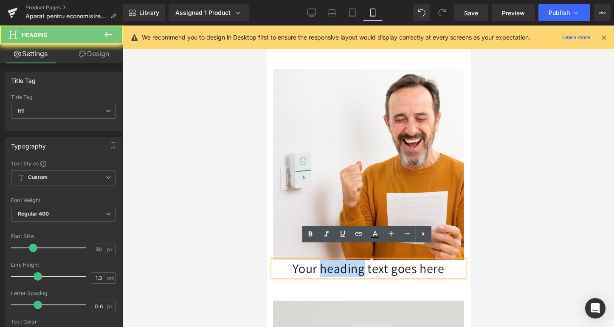
click at [318, 260] on h1 "Your heading text goes here" at bounding box center [368, 268] width 191 height 17
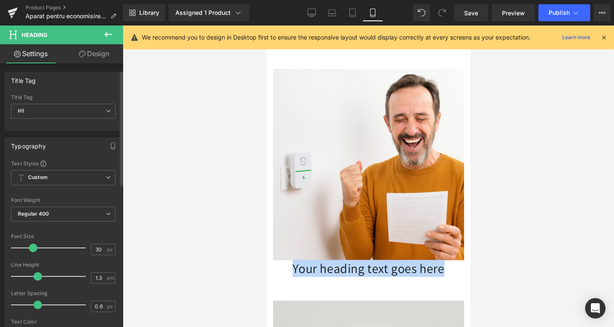
scroll to position [15, 0]
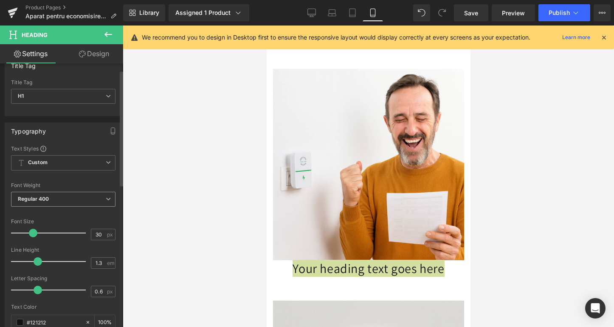
click at [77, 199] on span "Regular 400" at bounding box center [63, 199] width 105 height 15
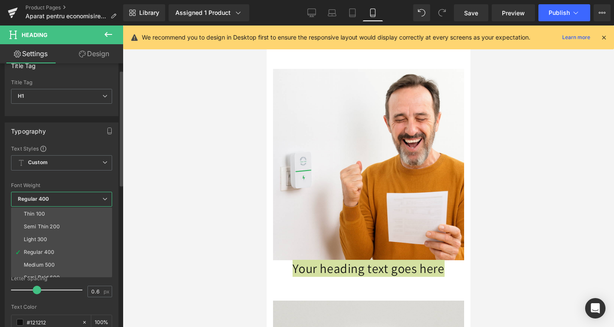
click at [80, 198] on span "Regular 400" at bounding box center [61, 199] width 101 height 15
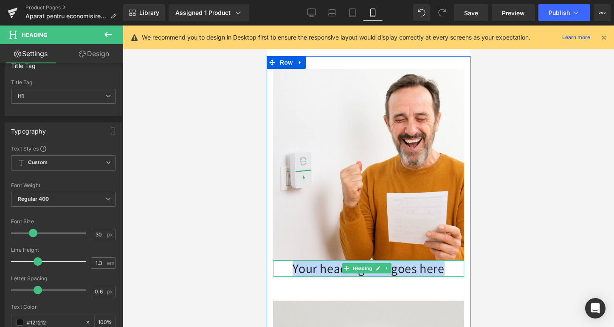
click at [332, 260] on h1 "Your heading text goes here" at bounding box center [368, 268] width 191 height 17
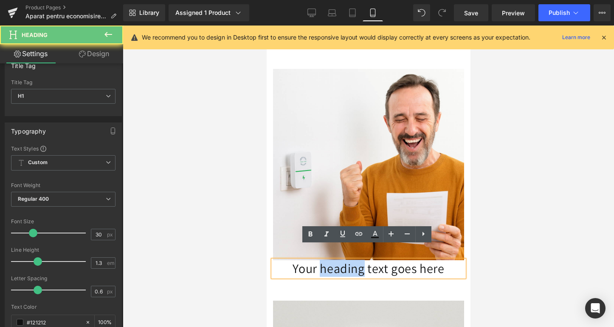
click at [332, 260] on h1 "Your heading text goes here" at bounding box center [368, 268] width 191 height 17
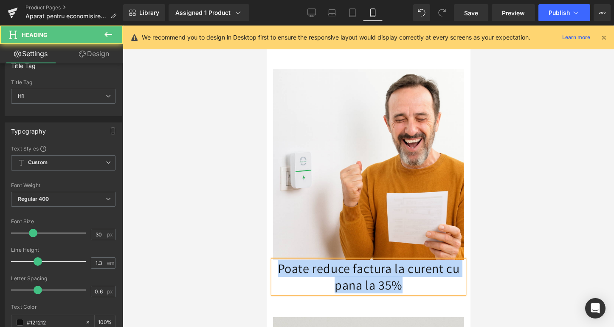
drag, startPoint x: 409, startPoint y: 266, endPoint x: 263, endPoint y: 241, distance: 147.8
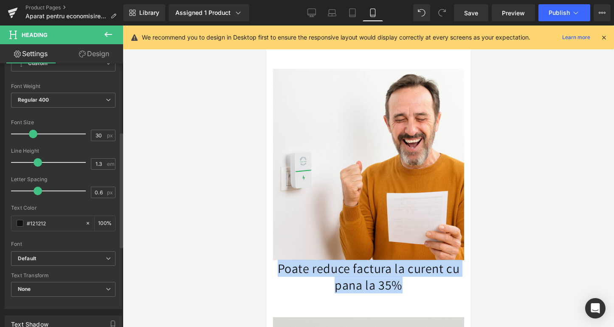
scroll to position [155, 0]
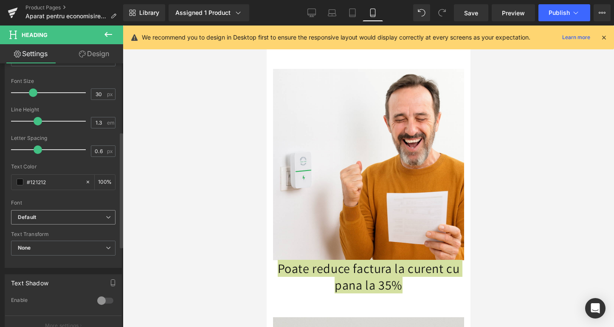
click at [75, 223] on span "Default" at bounding box center [63, 217] width 105 height 15
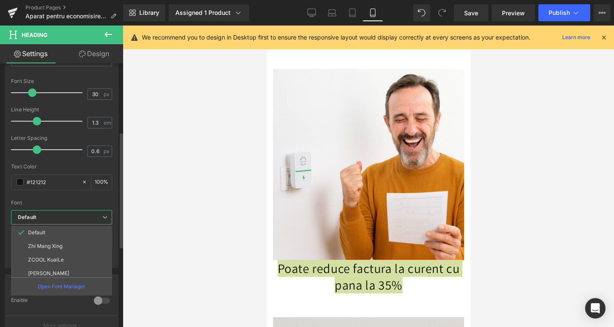
click at [75, 223] on span "Default" at bounding box center [61, 217] width 101 height 15
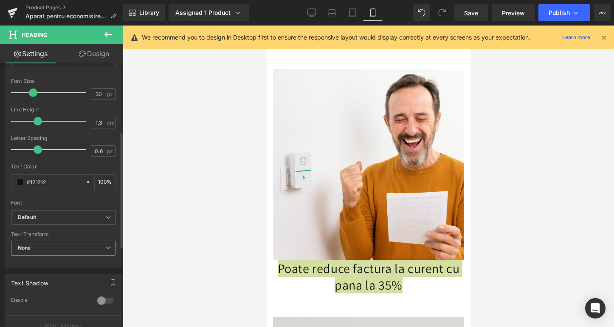
click at [67, 243] on span "None" at bounding box center [63, 248] width 105 height 15
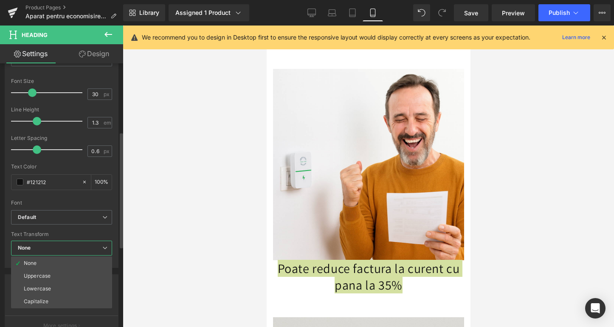
click at [67, 243] on span "None" at bounding box center [61, 248] width 101 height 15
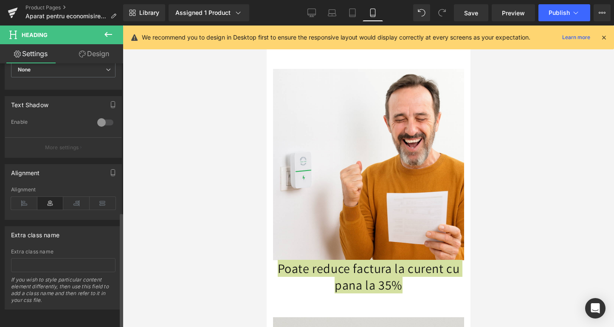
scroll to position [0, 0]
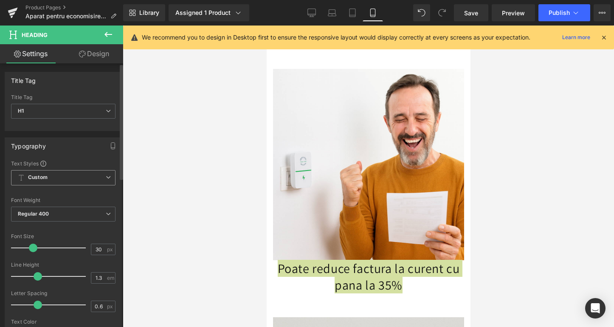
click at [57, 174] on span "Custom Setup Global Style" at bounding box center [63, 177] width 105 height 15
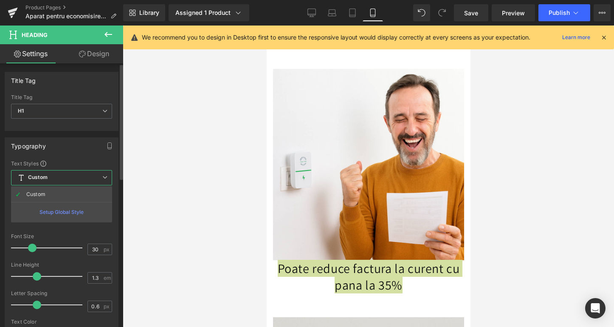
click at [55, 184] on span "Custom Setup Global Style" at bounding box center [61, 177] width 101 height 15
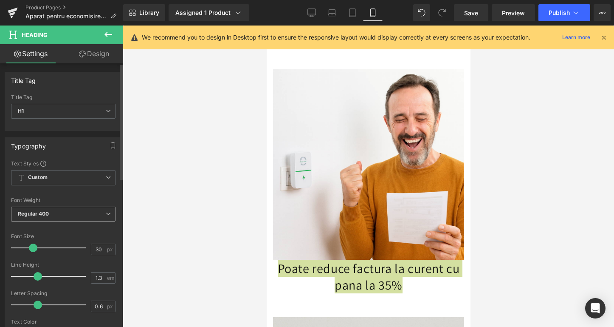
click at [47, 213] on b "Regular 400" at bounding box center [33, 213] width 31 height 6
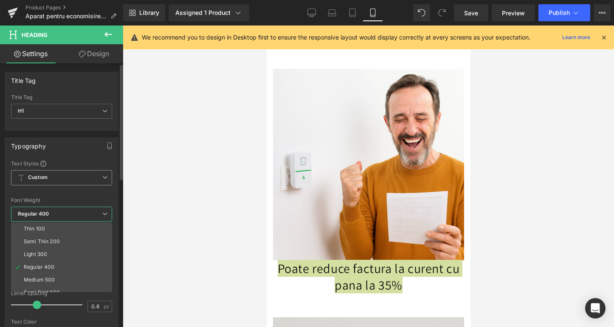
click at [52, 175] on span "Custom Setup Global Style" at bounding box center [61, 177] width 101 height 15
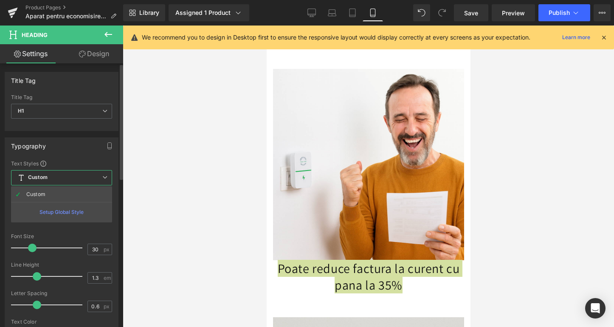
click at [61, 208] on div "Setup Global Style" at bounding box center [61, 212] width 101 height 20
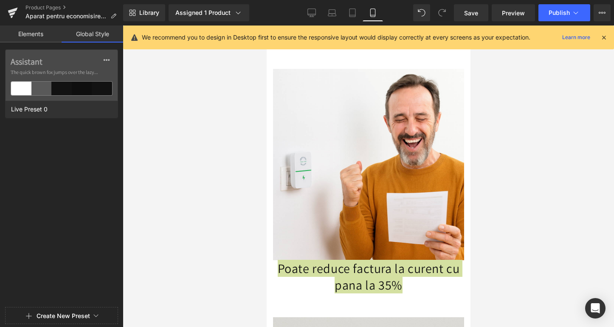
click at [43, 41] on link "Elements" at bounding box center [31, 33] width 62 height 17
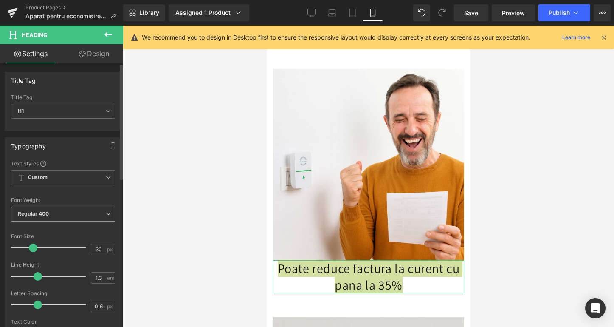
click at [41, 208] on span "Regular 400" at bounding box center [63, 214] width 105 height 15
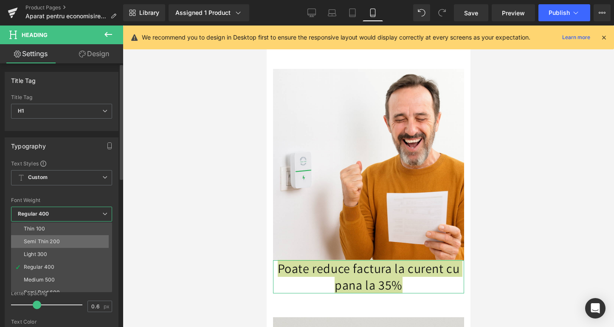
click at [45, 236] on li "Semi Thin 200" at bounding box center [63, 241] width 105 height 13
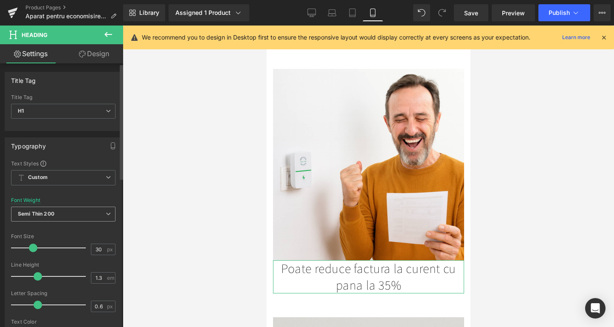
click at [53, 212] on b "Semi Thin 200" at bounding box center [36, 213] width 37 height 6
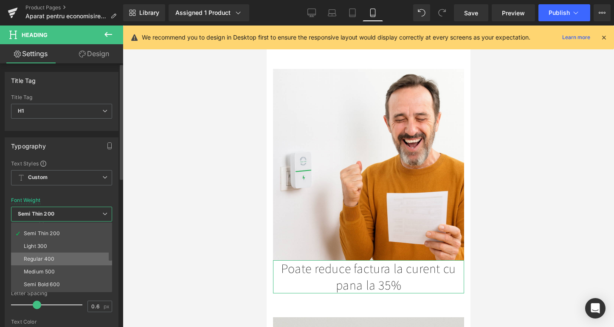
scroll to position [22, 0]
click at [43, 257] on div "Medium 500" at bounding box center [39, 258] width 31 height 6
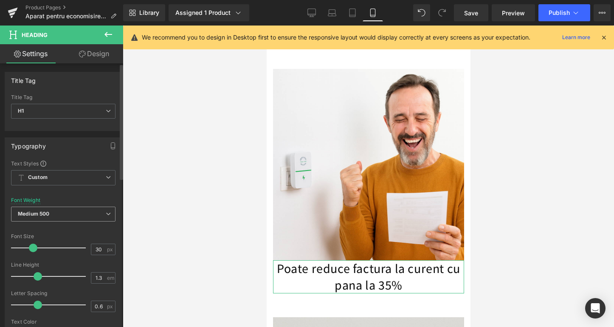
click at [48, 220] on span "Medium 500" at bounding box center [63, 214] width 105 height 15
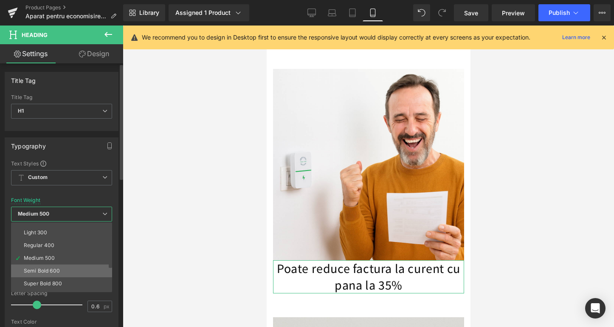
scroll to position [23, 0]
click at [45, 273] on li "Semi Bold 600" at bounding box center [63, 269] width 105 height 13
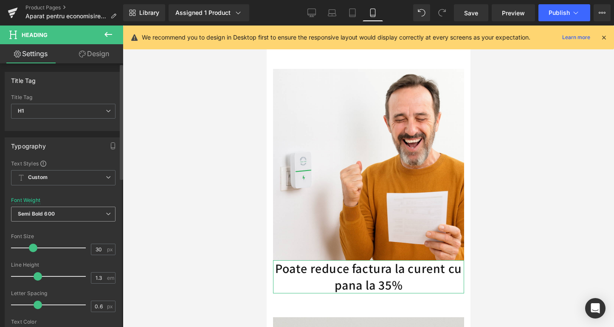
click at [90, 211] on span "Semi Bold 600" at bounding box center [63, 214] width 105 height 15
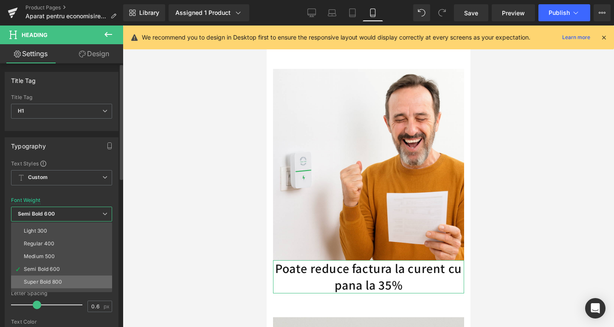
click at [56, 279] on div "Super Bold 800" at bounding box center [43, 282] width 38 height 6
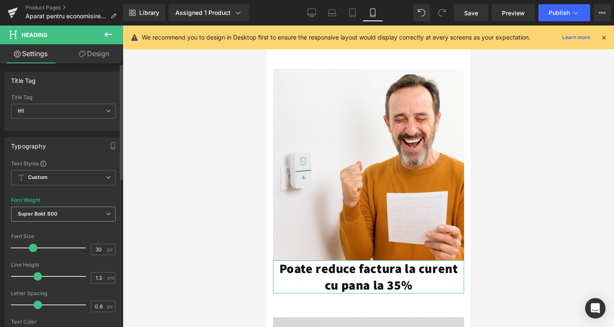
click at [68, 215] on span "Super Bold 800" at bounding box center [63, 214] width 105 height 15
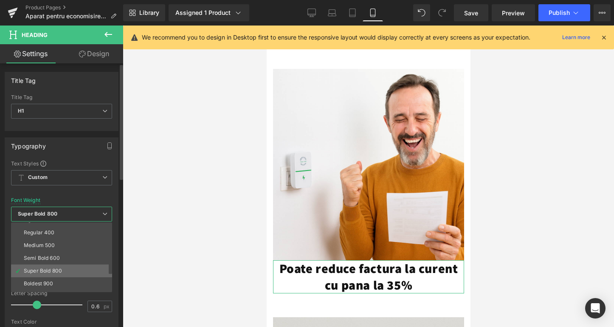
scroll to position [36, 0]
click at [56, 255] on div "Semi Bold 600" at bounding box center [42, 256] width 36 height 6
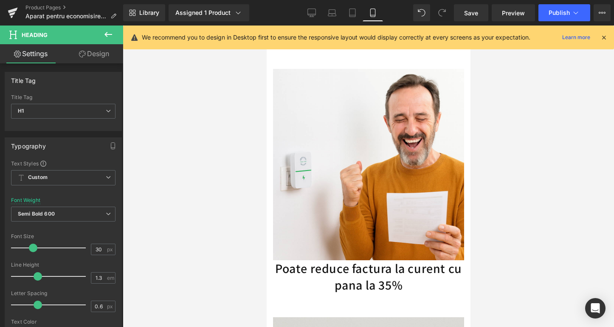
click at [200, 256] on div at bounding box center [369, 175] width 492 height 301
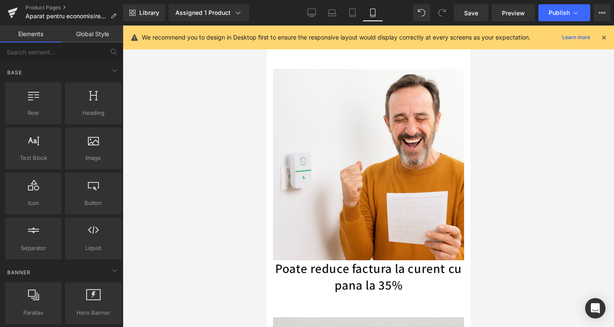
click at [230, 265] on div at bounding box center [369, 175] width 492 height 301
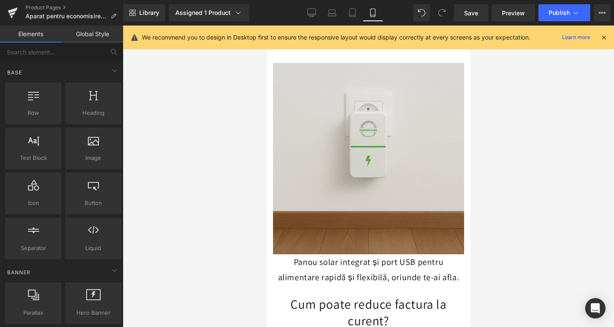
scroll to position [956, 0]
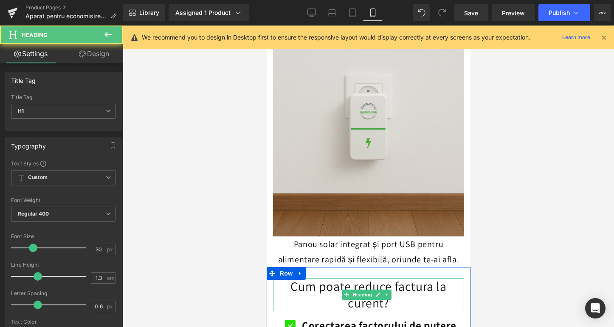
click at [340, 278] on h1 "Cum poate reduce factura la curent?" at bounding box center [368, 294] width 191 height 33
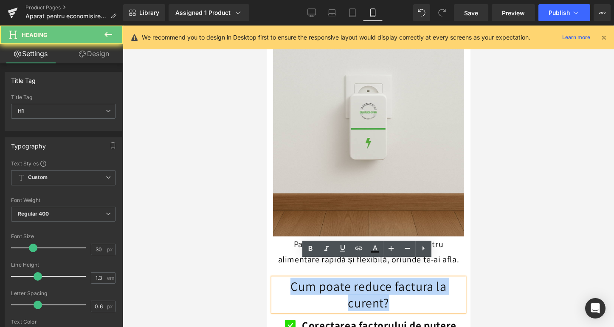
click at [340, 278] on h1 "Cum poate reduce factura la curent?" at bounding box center [368, 294] width 191 height 33
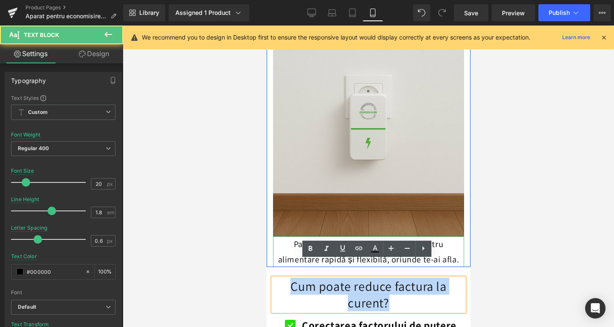
click at [316, 236] on p "Panou solar integrat și port USB pentru alimentare rapidă și flexibilă, oriunde…" at bounding box center [368, 251] width 191 height 31
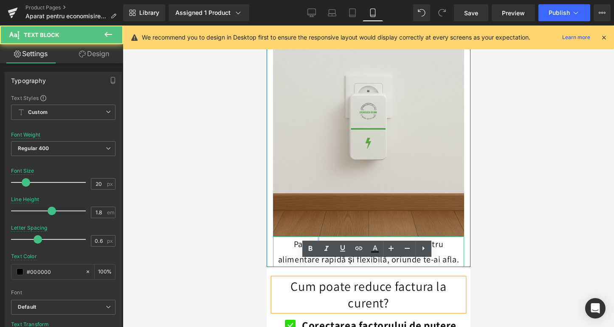
click at [316, 236] on p "Panou solar integrat și port USB pentru alimentare rapidă și flexibilă, oriunde…" at bounding box center [368, 251] width 191 height 31
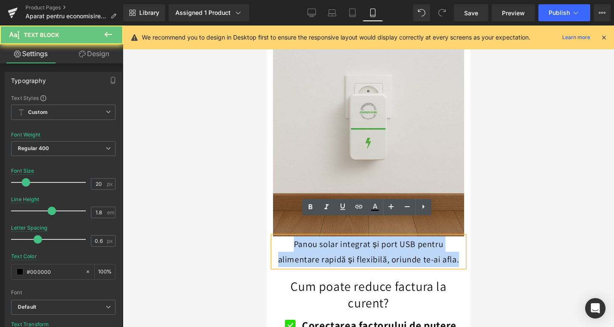
click at [316, 236] on p "Panou solar integrat și port USB pentru alimentare rapidă și flexibilă, oriunde…" at bounding box center [368, 251] width 191 height 31
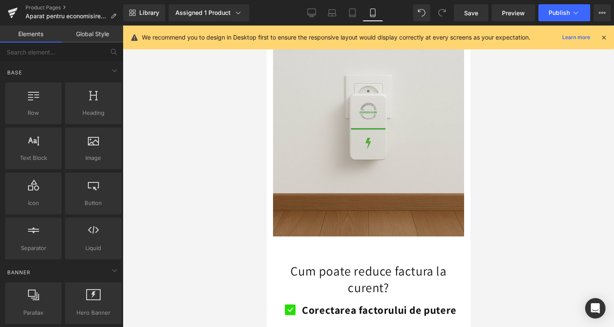
click at [237, 211] on div at bounding box center [369, 175] width 492 height 301
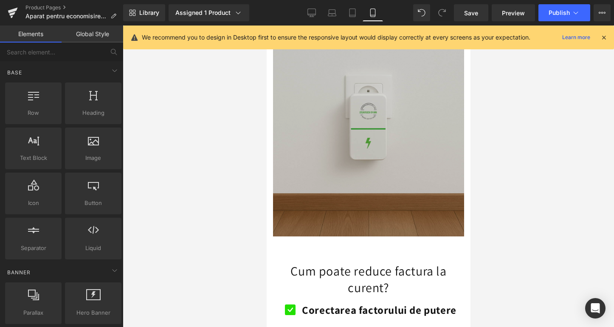
scroll to position [769, 0]
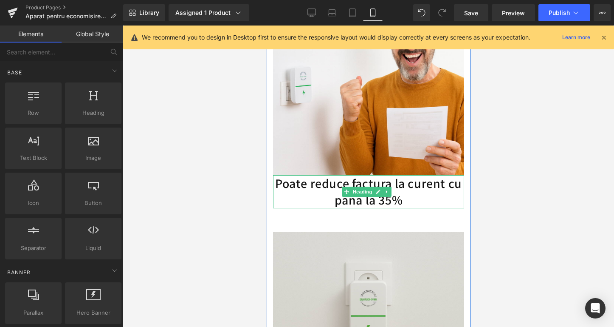
click at [372, 185] on h1 "Poate reduce factura la curent cu pana la 35%" at bounding box center [368, 191] width 191 height 33
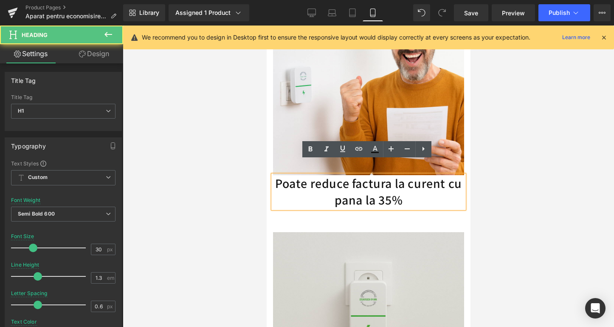
click at [287, 186] on h1 "Poate reduce factura la curent cu pana la 35%" at bounding box center [368, 191] width 191 height 33
click at [247, 189] on div at bounding box center [369, 175] width 492 height 301
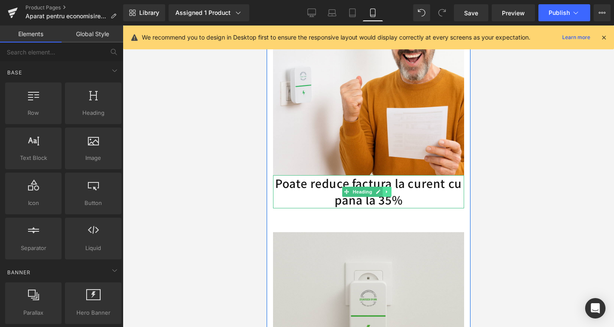
click at [385, 189] on icon at bounding box center [387, 191] width 5 height 5
click at [385, 189] on icon at bounding box center [382, 191] width 5 height 5
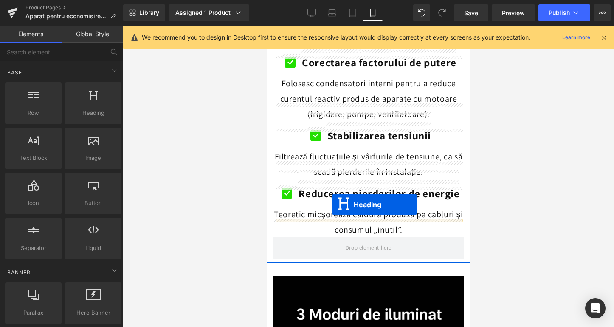
scroll to position [937, 0]
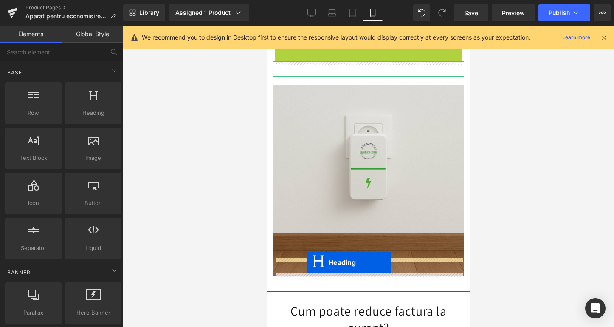
drag, startPoint x: 345, startPoint y: 215, endPoint x: 306, endPoint y: 262, distance: 60.7
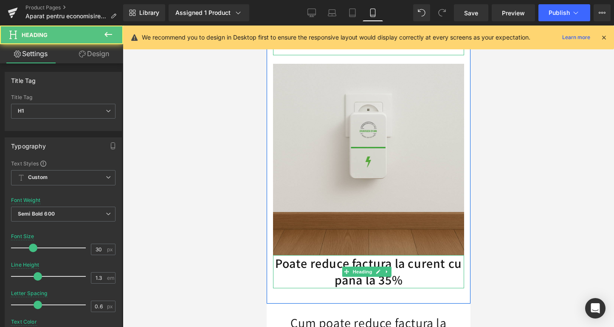
click at [336, 255] on h1 "Poate reduce factura la curent cu pana la 35%" at bounding box center [368, 271] width 191 height 33
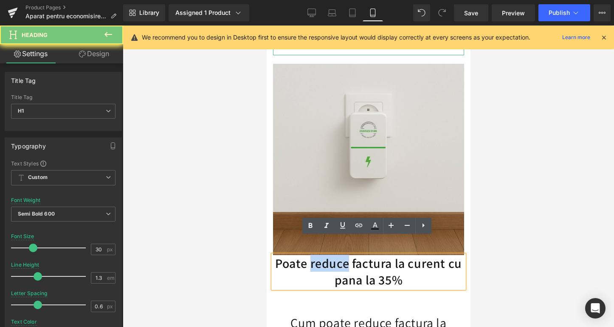
click at [336, 255] on h1 "Poate reduce factura la curent cu pana la 35%" at bounding box center [368, 271] width 191 height 33
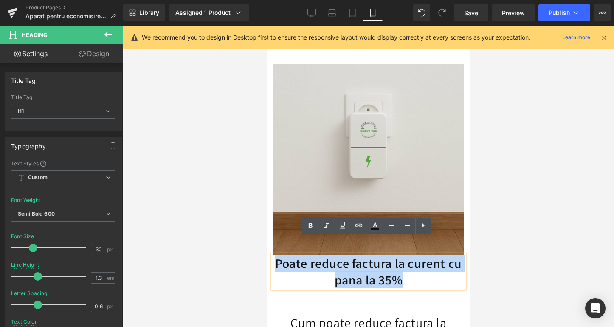
click at [336, 255] on h1 "Poate reduce factura la curent cu pana la 35%" at bounding box center [368, 271] width 191 height 33
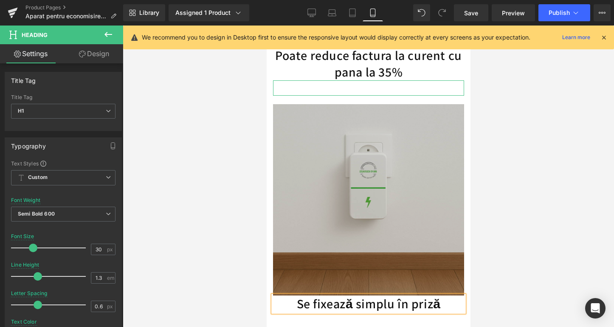
scroll to position [1073, 0]
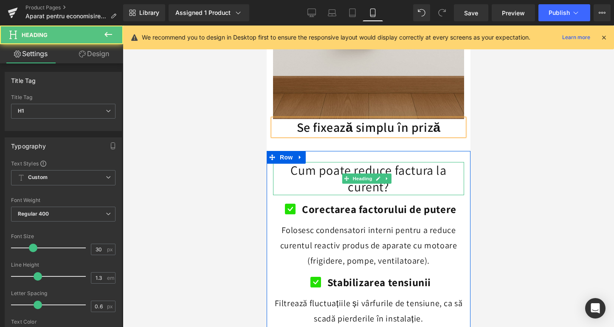
click at [356, 162] on h1 "Cum poate reduce factura la curent?" at bounding box center [368, 178] width 191 height 33
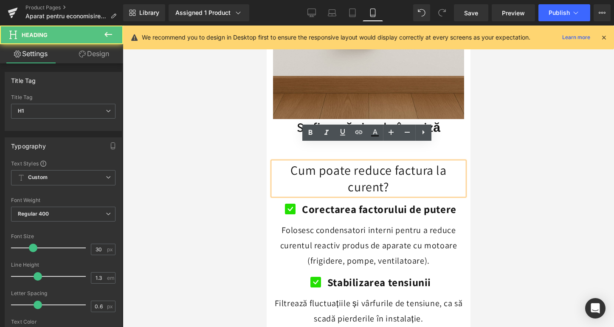
click at [352, 162] on h1 "Cum poate reduce factura la curent?" at bounding box center [368, 178] width 191 height 33
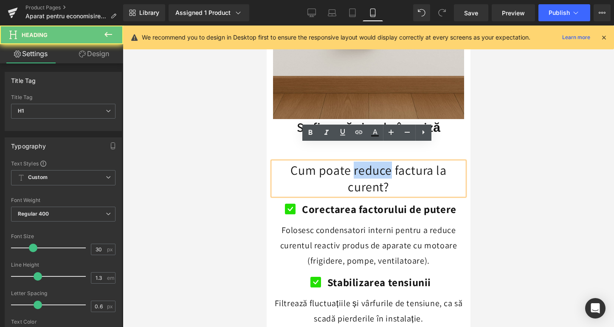
click at [352, 162] on h1 "Cum poate reduce factura la curent?" at bounding box center [368, 178] width 191 height 33
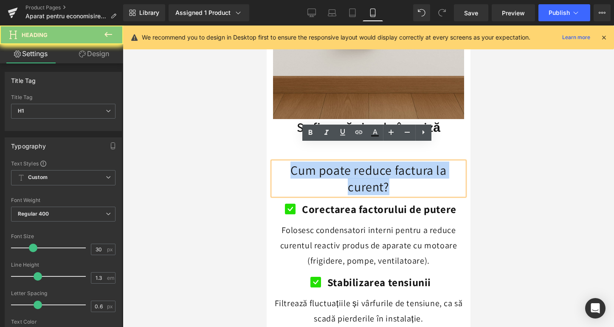
click at [352, 162] on h1 "Cum poate reduce factura la curent?" at bounding box center [368, 178] width 191 height 33
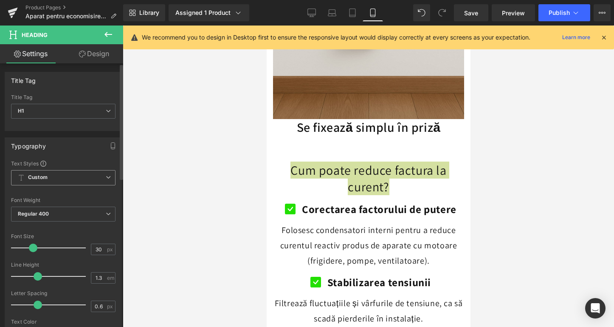
click at [67, 177] on span "Custom Setup Global Style" at bounding box center [63, 177] width 105 height 15
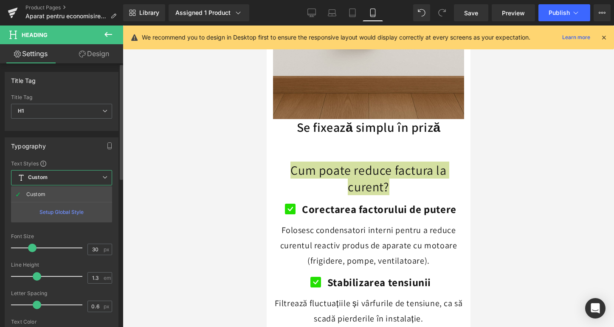
click at [67, 177] on span "Custom Setup Global Style" at bounding box center [61, 177] width 101 height 15
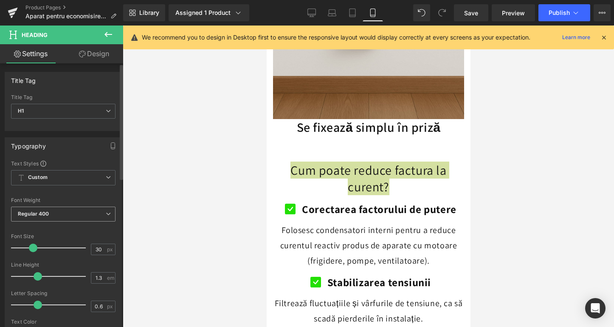
click at [70, 220] on span "Regular 400" at bounding box center [63, 214] width 105 height 15
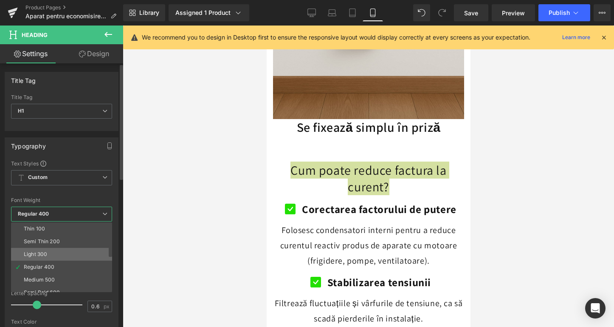
scroll to position [15, 0]
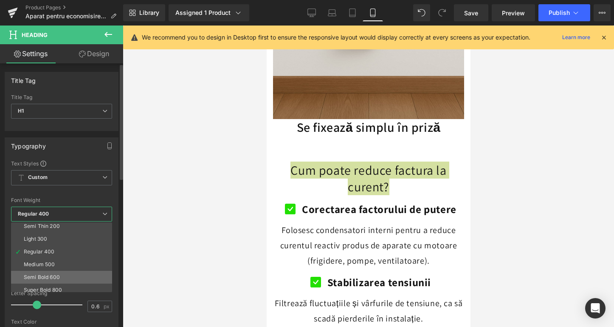
click at [58, 274] on div "Semi Bold 600" at bounding box center [42, 277] width 36 height 6
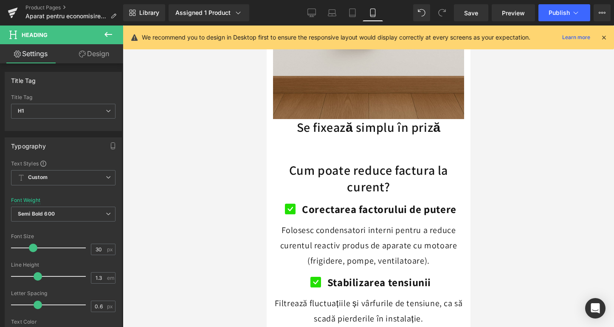
click at [238, 193] on div at bounding box center [369, 175] width 492 height 301
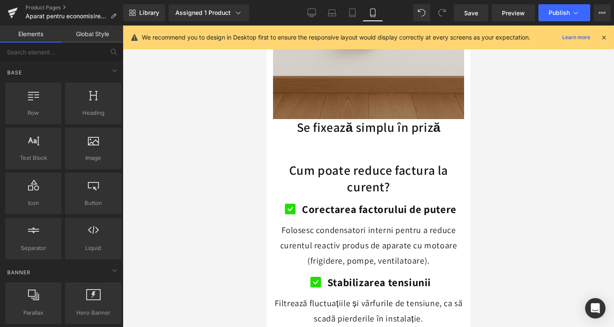
click at [220, 142] on div at bounding box center [369, 175] width 492 height 301
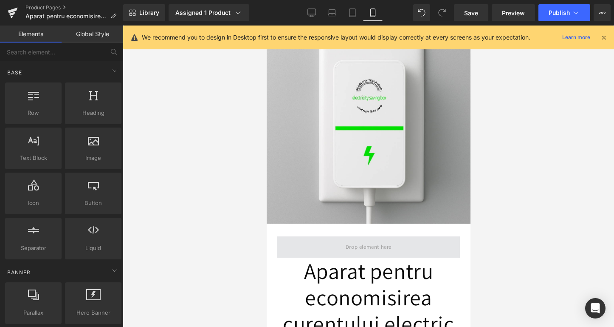
scroll to position [169, 0]
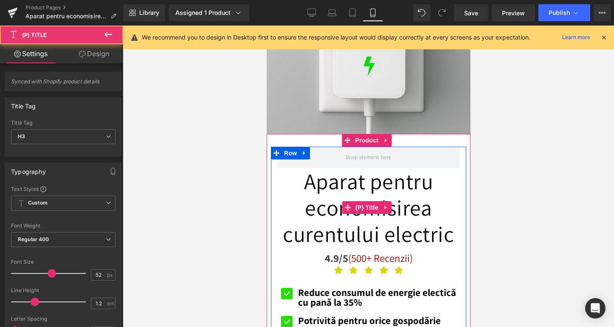
click at [322, 192] on link "Aparat pentru economisirea curentului electric" at bounding box center [368, 207] width 183 height 79
click at [410, 223] on link "Aparat pentru economisirea curentului electric" at bounding box center [368, 207] width 183 height 79
click at [371, 201] on span "(P) Title" at bounding box center [366, 207] width 27 height 13
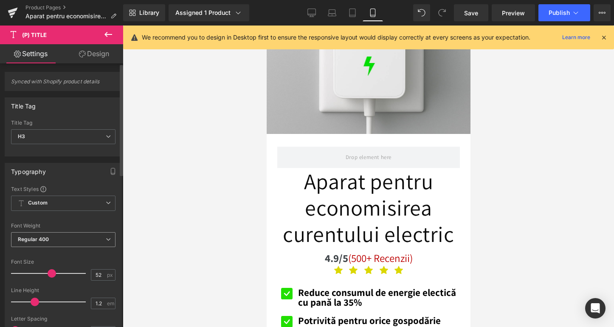
click at [59, 236] on span "Regular 400" at bounding box center [63, 239] width 105 height 15
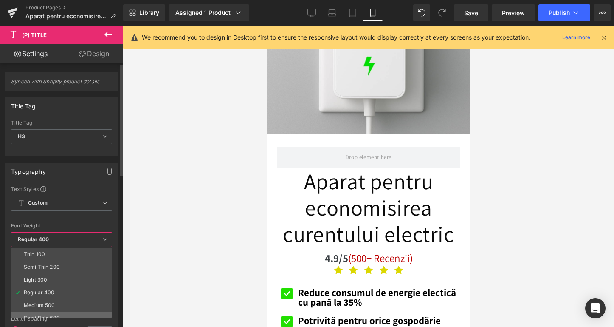
scroll to position [16, 0]
click at [51, 287] on div "Medium 500" at bounding box center [39, 289] width 31 height 6
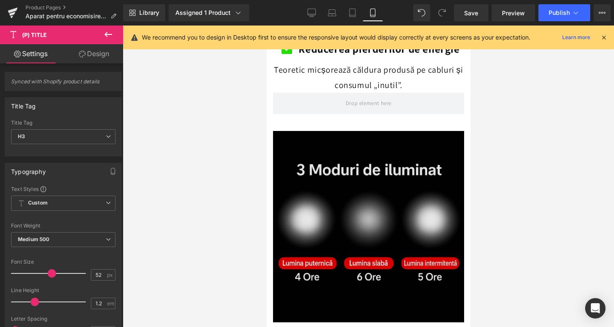
scroll to position [1328, 0]
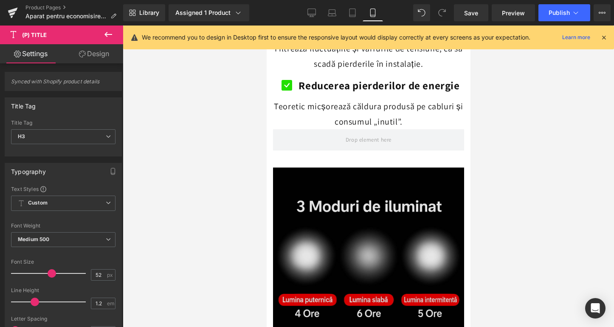
click at [420, 192] on img at bounding box center [368, 262] width 191 height 191
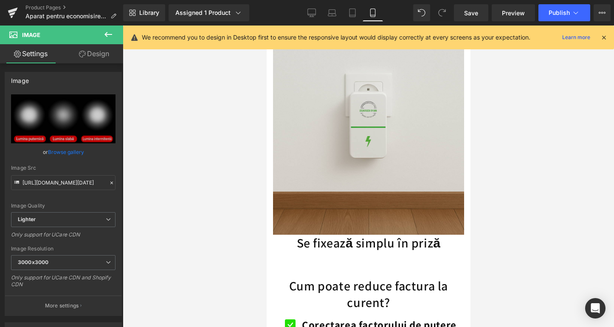
scroll to position [959, 0]
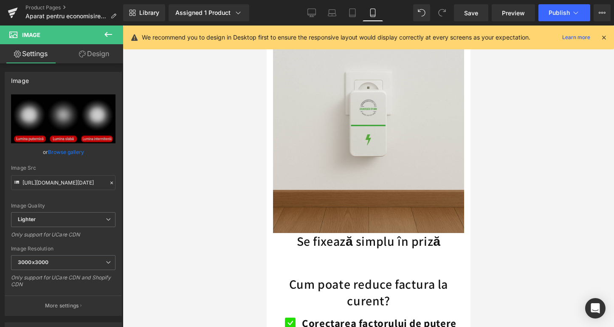
click at [105, 37] on icon at bounding box center [108, 34] width 10 height 10
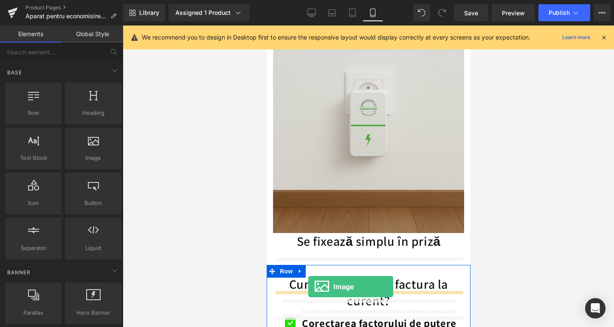
drag, startPoint x: 344, startPoint y: 169, endPoint x: 308, endPoint y: 286, distance: 122.7
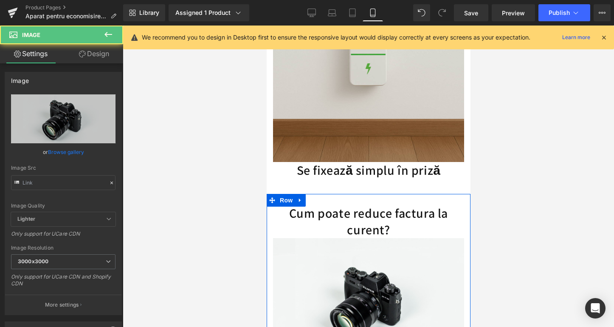
type input "//[DOMAIN_NAME][URL]"
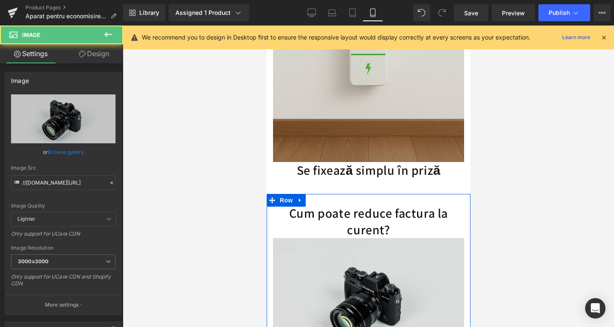
scroll to position [1092, 0]
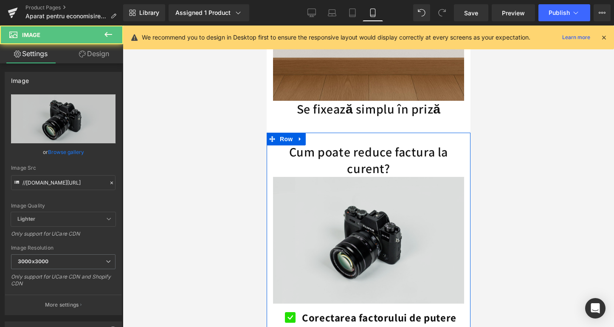
click at [344, 243] on img at bounding box center [368, 240] width 191 height 127
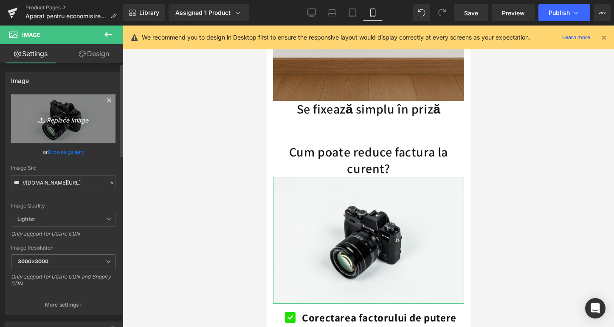
click at [76, 102] on link "Replace Image" at bounding box center [63, 118] width 105 height 49
click at [12, 113] on link "Replace Image" at bounding box center [63, 118] width 105 height 49
type input "C:\fakepath\Design fără titlu-230.png"
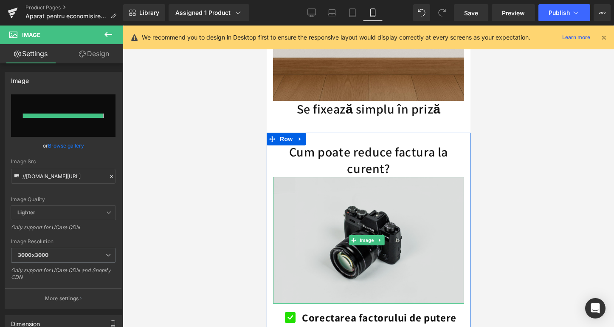
type input "[URL][DOMAIN_NAME]"
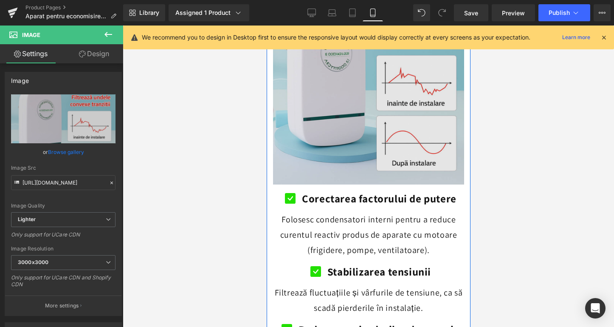
scroll to position [1132, 0]
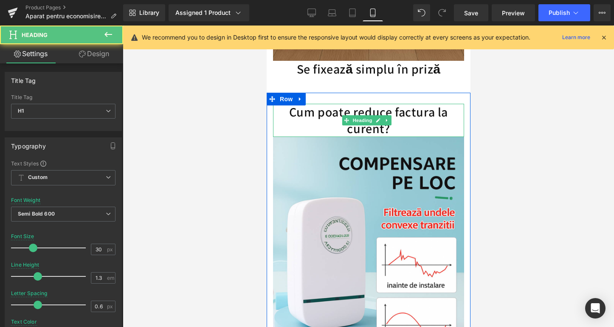
click at [397, 112] on h1 "Cum poate reduce factura la curent?" at bounding box center [368, 120] width 191 height 33
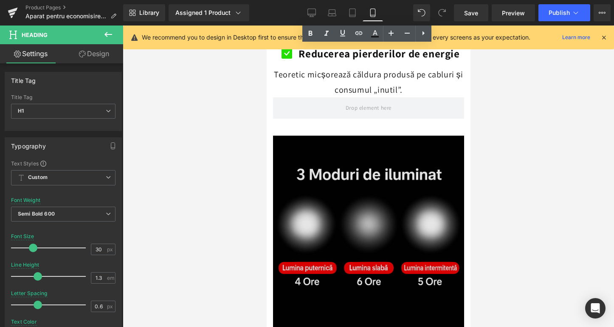
scroll to position [1657, 0]
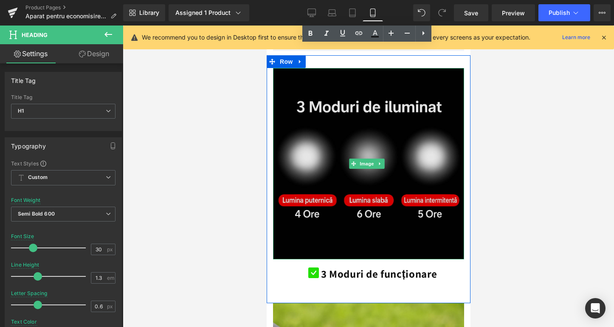
click at [360, 185] on img at bounding box center [368, 163] width 191 height 191
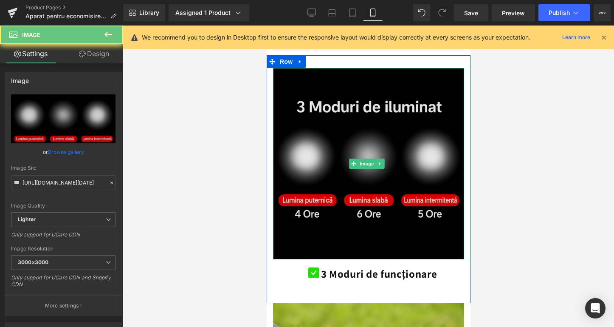
click at [379, 145] on img at bounding box center [368, 163] width 191 height 191
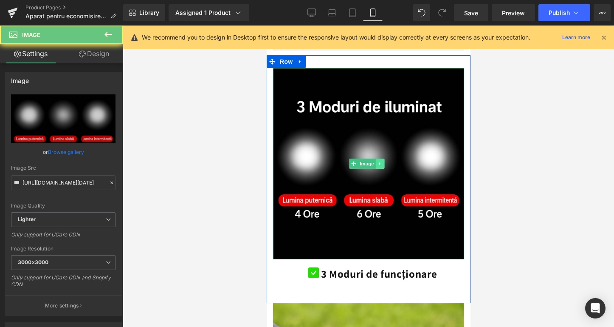
click at [379, 162] on icon at bounding box center [379, 163] width 1 height 3
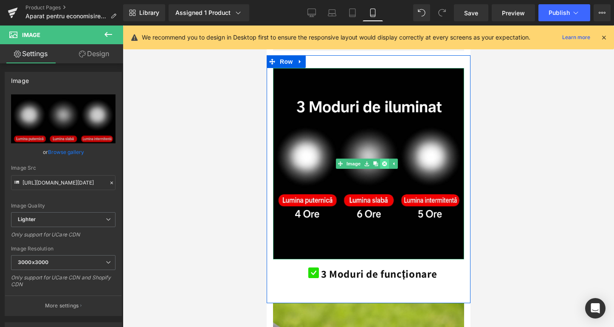
click at [385, 161] on icon at bounding box center [384, 163] width 5 height 5
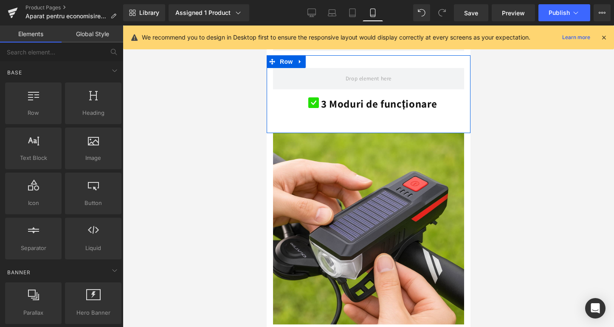
scroll to position [1592, 0]
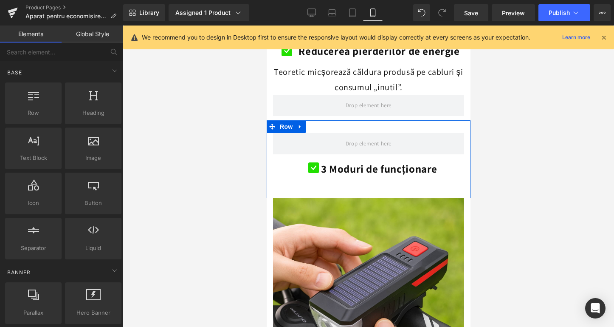
click at [435, 154] on div "Icon 3 Moduri de funcționare Text Block Icon List" at bounding box center [368, 167] width 191 height 27
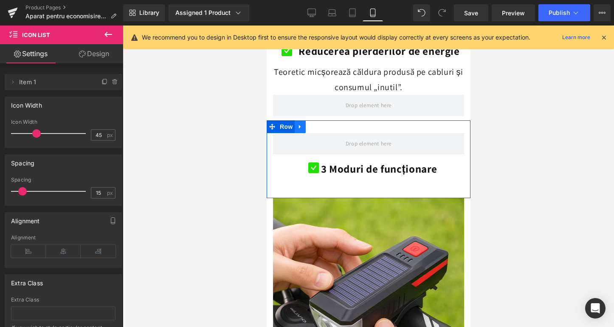
click at [303, 123] on icon at bounding box center [300, 126] width 6 height 6
click at [320, 124] on icon at bounding box center [322, 127] width 6 height 6
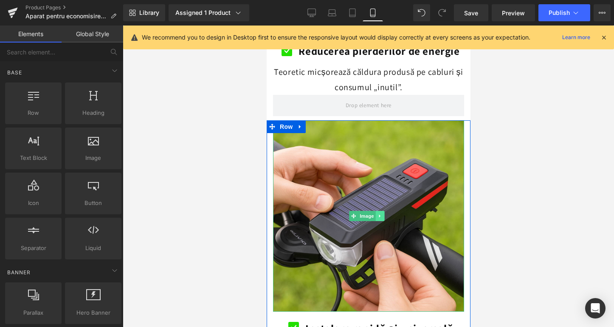
click at [379, 211] on link at bounding box center [380, 216] width 9 height 10
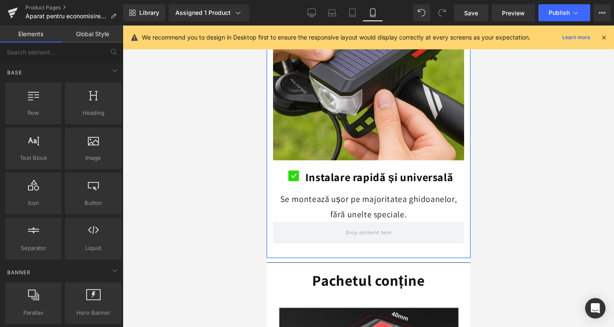
scroll to position [1660, 0]
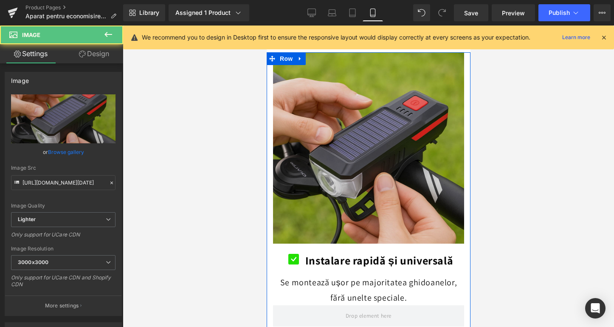
click at [371, 157] on img at bounding box center [368, 147] width 191 height 191
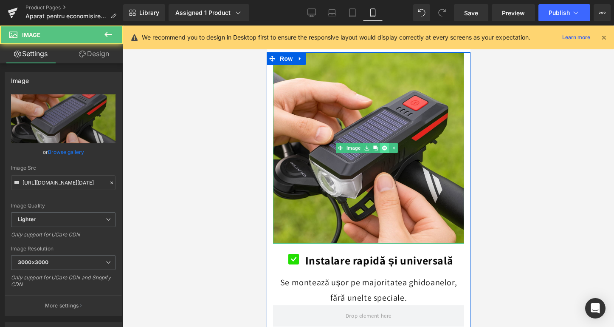
click at [384, 145] on icon at bounding box center [384, 147] width 5 height 5
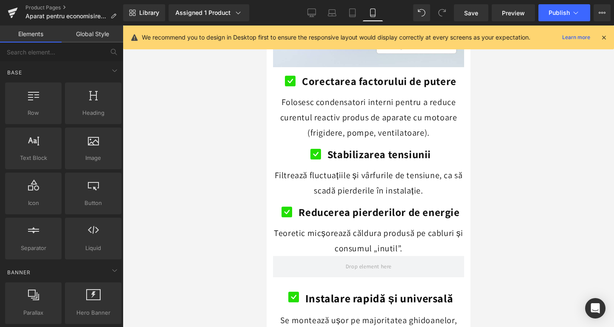
scroll to position [1497, 0]
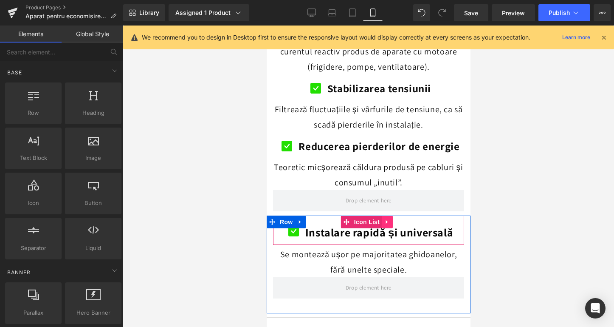
click at [385, 218] on icon at bounding box center [387, 221] width 6 height 6
click at [388, 215] on link at bounding box center [392, 221] width 11 height 13
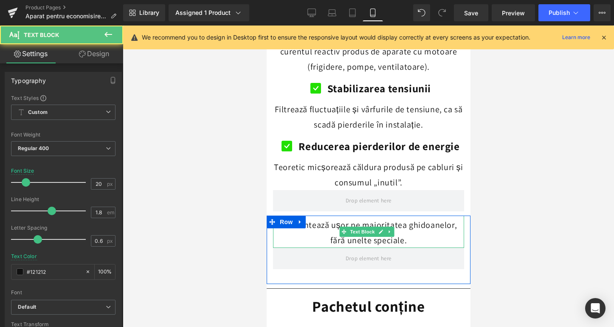
click at [394, 217] on p "Se montează ușor pe majoritatea ghidoanelor, fără unelte speciale." at bounding box center [368, 232] width 191 height 31
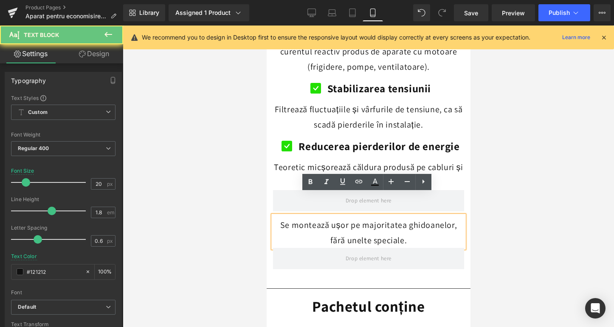
click at [392, 217] on p "Se montează ușor pe majoritatea ghidoanelor, fără unelte speciale." at bounding box center [368, 232] width 191 height 31
drag, startPoint x: 270, startPoint y: 209, endPoint x: 529, endPoint y: 234, distance: 260.4
click at [270, 215] on div "Se montează ușor pe majoritatea ghidoanelor, fără unelte speciale. Text Block" at bounding box center [368, 231] width 204 height 32
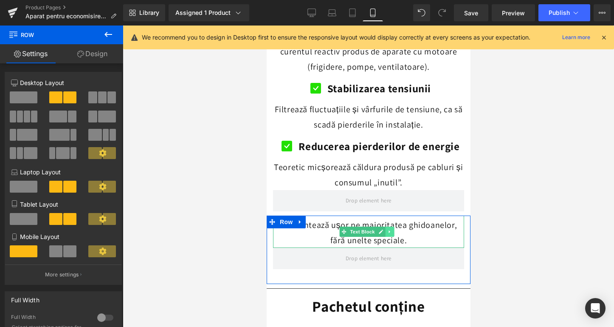
click at [391, 226] on link at bounding box center [389, 231] width 9 height 10
click at [391, 226] on link at bounding box center [394, 231] width 9 height 10
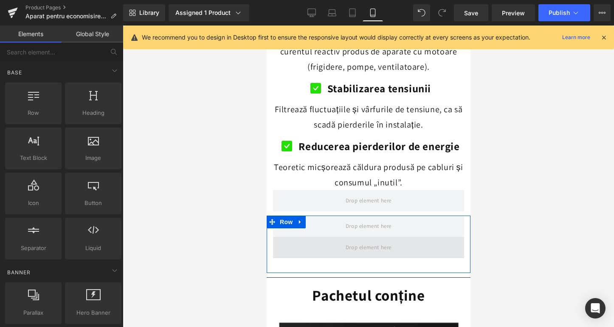
click at [383, 240] on span at bounding box center [368, 247] width 52 height 14
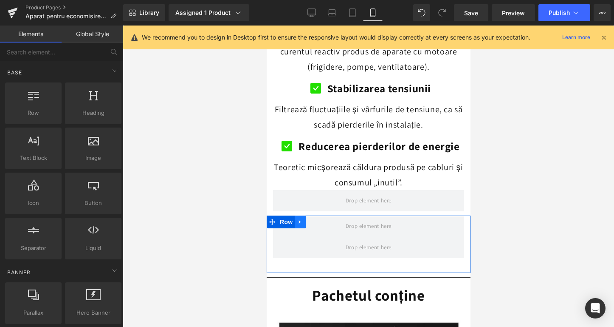
click at [300, 220] on icon at bounding box center [300, 222] width 2 height 4
click at [323, 215] on link at bounding box center [322, 221] width 11 height 13
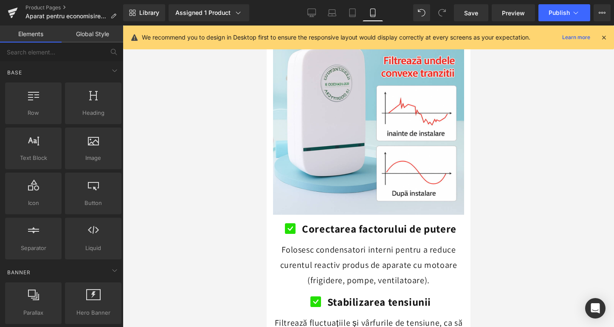
scroll to position [979, 0]
